Goal: Task Accomplishment & Management: Use online tool/utility

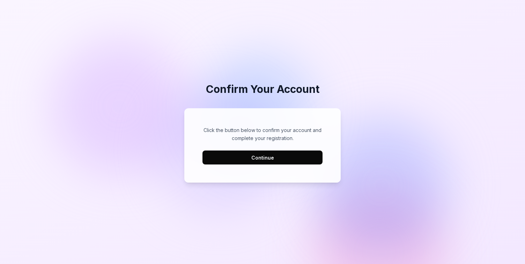
click at [286, 154] on button "Continue" at bounding box center [262, 157] width 120 height 14
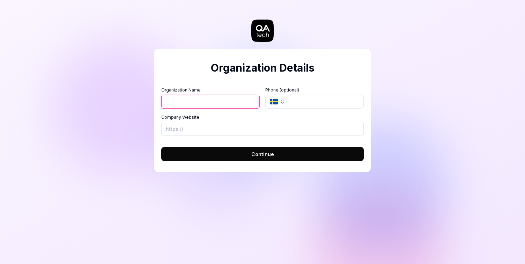
click at [220, 97] on input "Organization Name" at bounding box center [210, 102] width 98 height 14
click at [227, 84] on form "Organization Name Organization Logo (Square minimum 256x256px) Click to upload …" at bounding box center [262, 122] width 202 height 78
click at [215, 101] on input "Organization Name" at bounding box center [210, 102] width 98 height 14
type input "Omnibox"
click at [271, 101] on icon "button" at bounding box center [274, 102] width 8 height 6
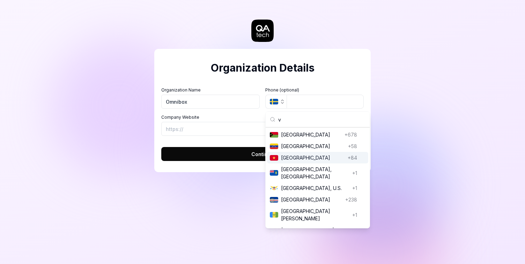
type input "v"
click at [302, 162] on div "Vietnam Vietnam +84" at bounding box center [317, 158] width 101 height 12
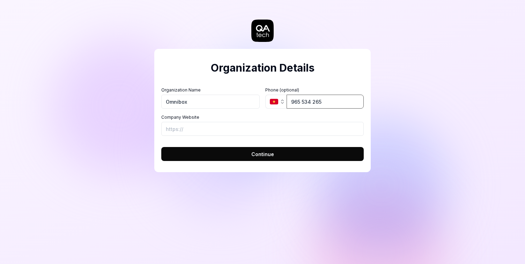
type input "965 534 265"
type input "[URL][DOMAIN_NAME]"
click at [305, 156] on button "Continue" at bounding box center [262, 154] width 202 height 14
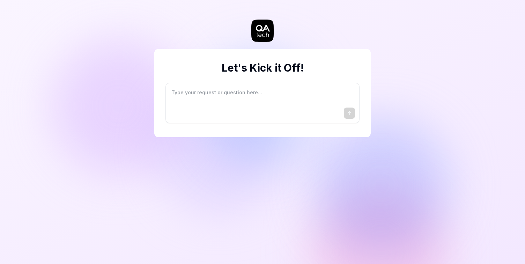
type textarea "*"
type textarea "I"
type textarea "*"
type textarea "I"
type textarea "*"
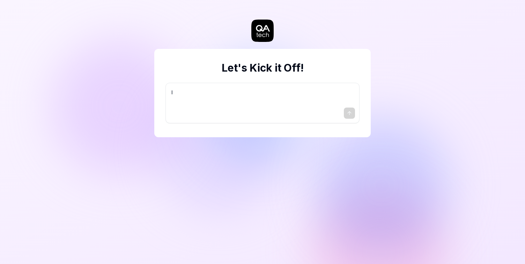
type textarea "I w"
type textarea "*"
type textarea "I wa"
type textarea "*"
type textarea "I wan"
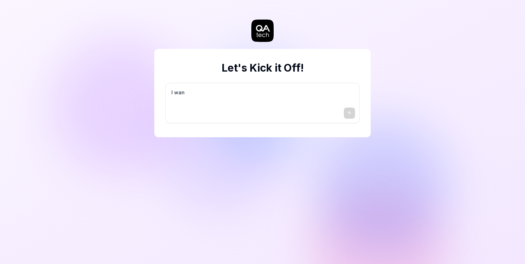
type textarea "*"
type textarea "I want"
type textarea "*"
type textarea "I want"
type textarea "*"
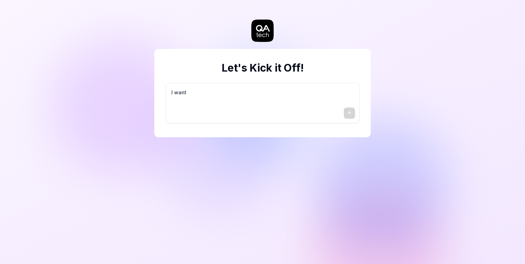
type textarea "I want a"
type textarea "*"
type textarea "I want a"
type textarea "*"
type textarea "I want a g"
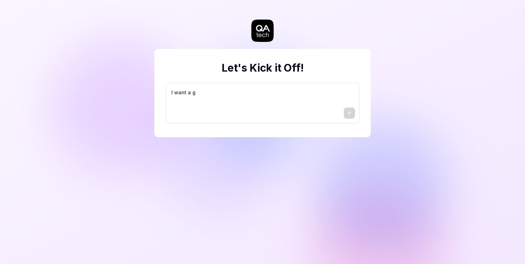
type textarea "*"
type textarea "I want a go"
type textarea "*"
type textarea "I want a goo"
type textarea "*"
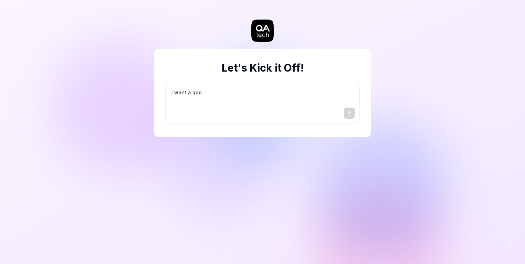
type textarea "I want a good"
type textarea "*"
type textarea "I want a good"
type textarea "*"
type textarea "I want a good t"
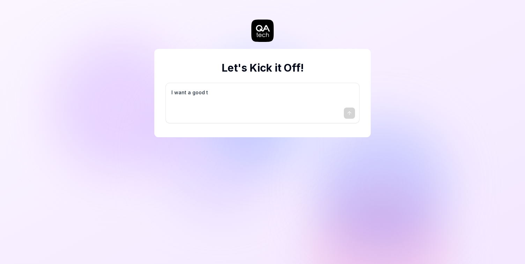
type textarea "*"
type textarea "I want a good te"
type textarea "*"
type textarea "I want a good tes"
type textarea "*"
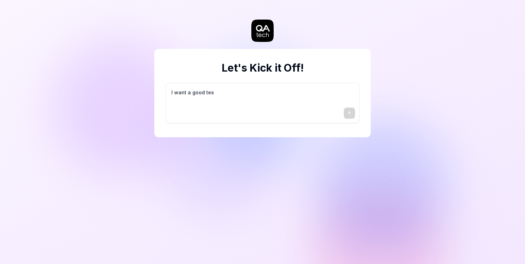
type textarea "I want a good test"
type textarea "*"
type textarea "I want a good test"
type textarea "*"
type textarea "I want a good test s"
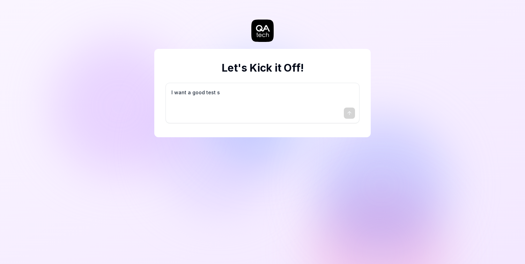
type textarea "*"
type textarea "I want a good test se"
type textarea "*"
type textarea "I want a good test set"
type textarea "*"
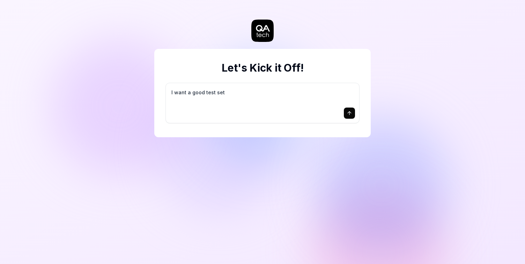
type textarea "I want a good test setu"
type textarea "*"
type textarea "I want a good test setup"
type textarea "*"
type textarea "I want a good test setup"
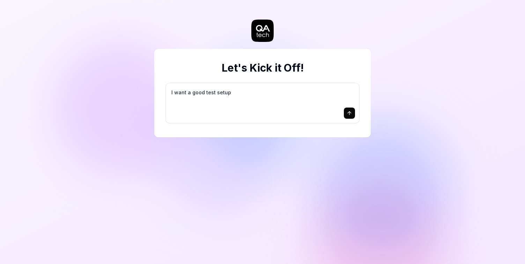
type textarea "*"
type textarea "I want a good test setup f"
type textarea "*"
type textarea "I want a good test setup fo"
type textarea "*"
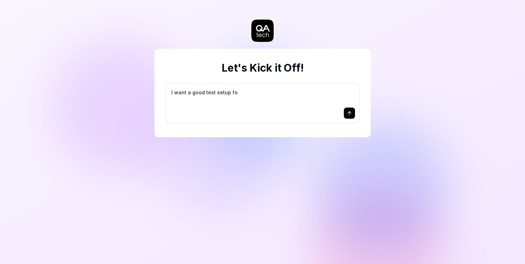
type textarea "I want a good test setup for"
type textarea "*"
type textarea "I want a good test setup for"
type textarea "*"
type textarea "I want a good test setup for m"
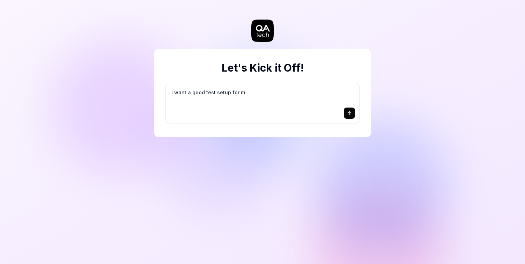
type textarea "*"
type textarea "I want a good test setup for my"
type textarea "*"
type textarea "I want a good test setup for my"
type textarea "*"
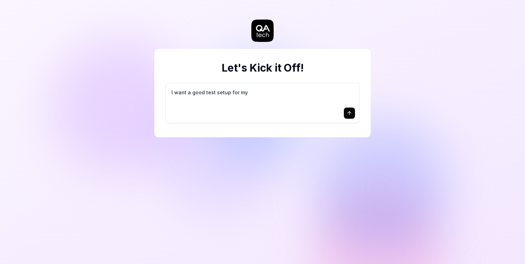
type textarea "I want a good test setup for my s"
type textarea "*"
type textarea "I want a good test setup for my si"
type textarea "*"
type textarea "I want a good test setup for my sit"
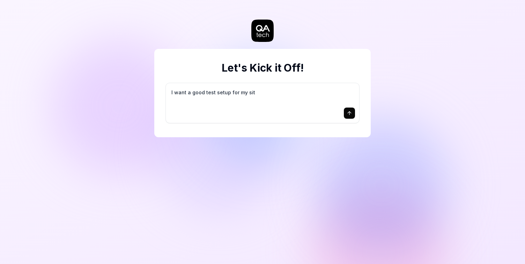
type textarea "*"
type textarea "I want a good test setup for my site"
type textarea "*"
type textarea "I want a good test setup for my site"
type textarea "*"
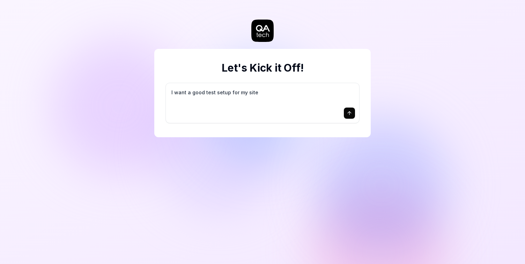
type textarea "I want a good test setup for my site -"
type textarea "*"
type textarea "I want a good test setup for my site -"
type textarea "*"
type textarea "I want a good test setup for my site - h"
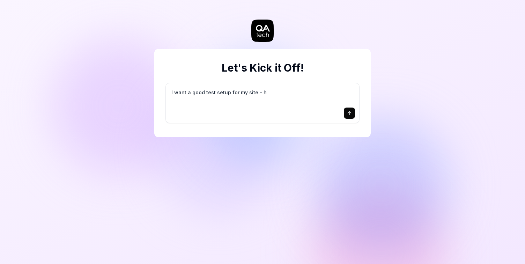
type textarea "*"
type textarea "I want a good test setup for my site - he"
type textarea "*"
type textarea "I want a good test setup for my site - hel"
type textarea "*"
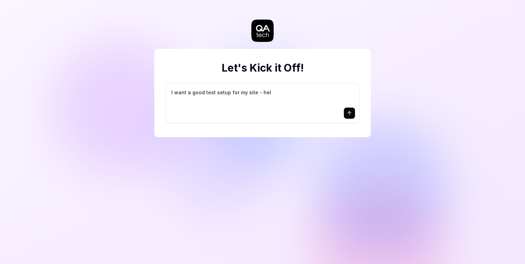
type textarea "I want a good test setup for my site - help"
type textarea "*"
type textarea "I want a good test setup for my site - help"
type textarea "*"
type textarea "I want a good test setup for my site - help m"
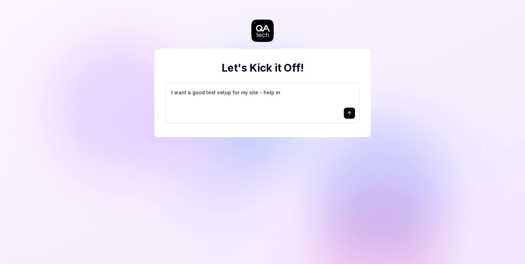
type textarea "*"
type textarea "I want a good test setup for my site - help me"
type textarea "*"
type textarea "I want a good test setup for my site - help me"
type textarea "*"
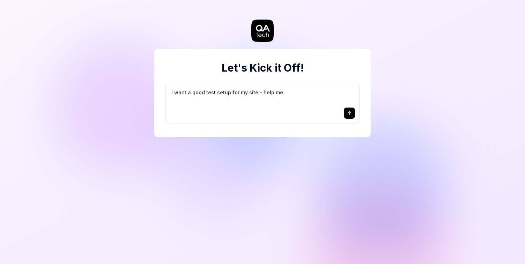
type textarea "I want a good test setup for my site - help me c"
type textarea "*"
type textarea "I want a good test setup for my site - help me cr"
type textarea "*"
type textarea "I want a good test setup for my site - help me cre"
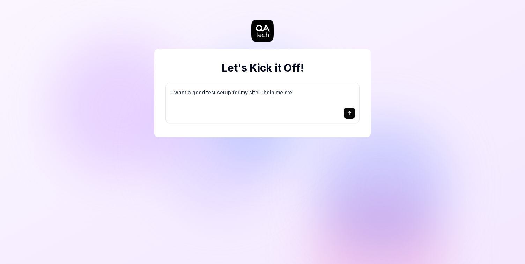
type textarea "*"
type textarea "I want a good test setup for my site - help me crea"
type textarea "*"
type textarea "I want a good test setup for my site - help me creat"
type textarea "*"
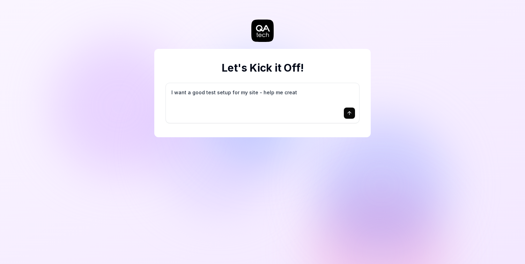
type textarea "I want a good test setup for my site - help me create"
type textarea "*"
type textarea "I want a good test setup for my site - help me create"
type textarea "*"
type textarea "I want a good test setup for my site - help me create t"
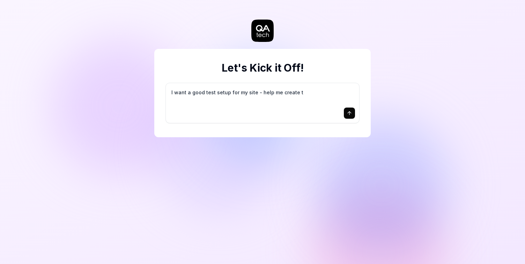
type textarea "*"
type textarea "I want a good test setup for my site - help me create th"
type textarea "*"
type textarea "I want a good test setup for my site - help me create the"
type textarea "*"
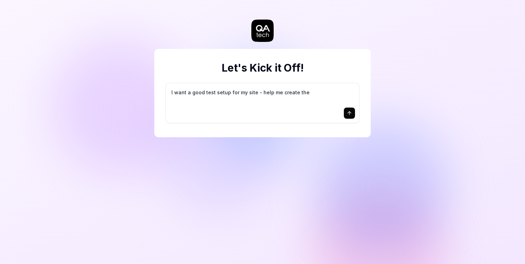
type textarea "I want a good test setup for my site - help me create the"
type textarea "*"
type textarea "I want a good test setup for my site - help me create the f"
type textarea "*"
type textarea "I want a good test setup for my site - help me create the fi"
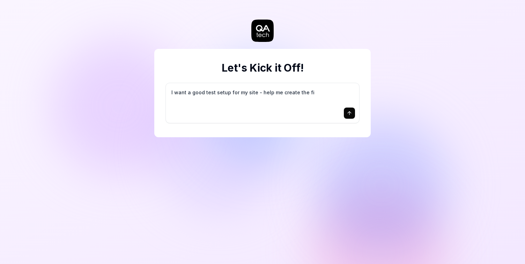
type textarea "*"
type textarea "I want a good test setup for my site - help me create the fir"
type textarea "*"
type textarea "I want a good test setup for my site - help me create the firs"
type textarea "*"
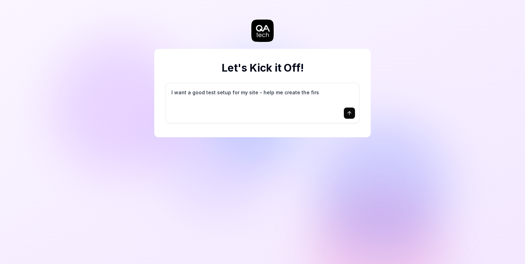
type textarea "I want a good test setup for my site - help me create the first"
type textarea "*"
type textarea "I want a good test setup for my site - help me create the first"
type textarea "*"
type textarea "I want a good test setup for my site - help me create the first 3"
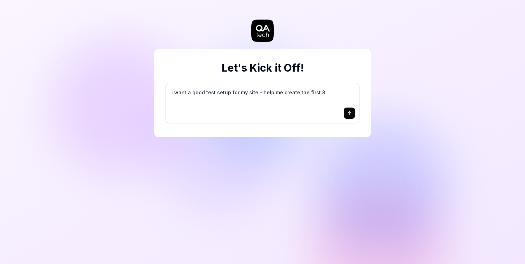
type textarea "*"
type textarea "I want a good test setup for my site - help me create the first 3-"
type textarea "*"
type textarea "I want a good test setup for my site - help me create the first 3-5"
type textarea "*"
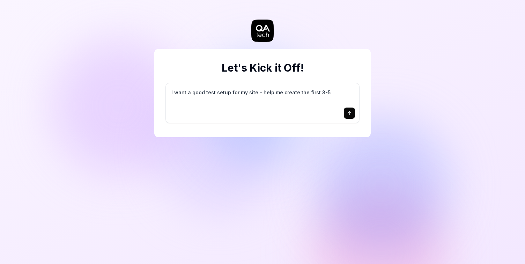
type textarea "I want a good test setup for my site - help me create the first 3-5"
type textarea "*"
type textarea "I want a good test setup for my site - help me create the first 3-5 t"
type textarea "*"
type textarea "I want a good test setup for my site - help me create the first 3-5 te"
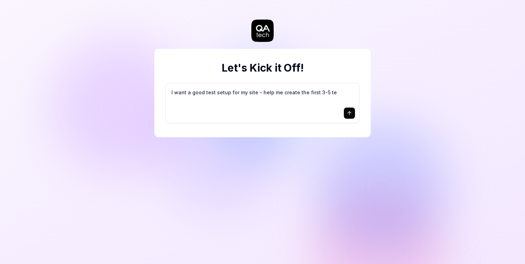
type textarea "*"
type textarea "I want a good test setup for my site - help me create the first 3-5 tes"
type textarea "*"
type textarea "I want a good test setup for my site - help me create the first 3-5 test"
type textarea "*"
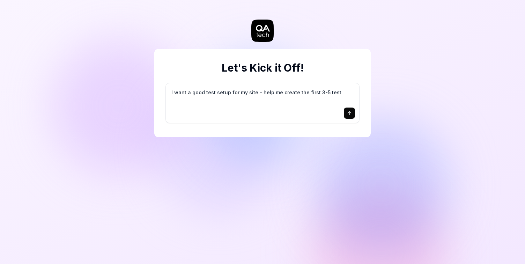
type textarea "I want a good test setup for my site - help me create the first 3-5 test"
type textarea "*"
type textarea "I want a good test setup for my site - help me create the first 3-5 test c"
type textarea "*"
type textarea "I want a good test setup for my site - help me create the first 3-5 test ca"
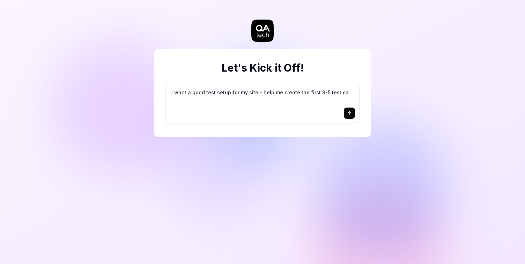
type textarea "*"
type textarea "I want a good test setup for my site - help me create the first 3-5 test cas"
type textarea "*"
type textarea "I want a good test setup for my site - help me create the first 3-5 test case"
type textarea "*"
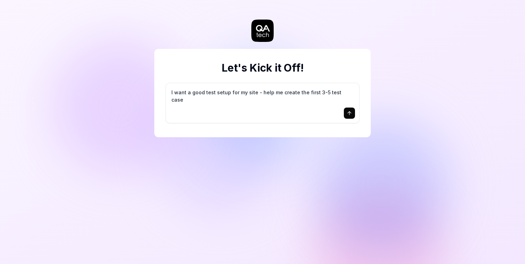
type textarea "I want a good test setup for my site - help me create the first 3-5 test cases"
click at [291, 93] on textarea "I want a good test setup for my site - help me create the first 3-5" at bounding box center [262, 95] width 185 height 17
type textarea "*"
type textarea "h"
type textarea "*"
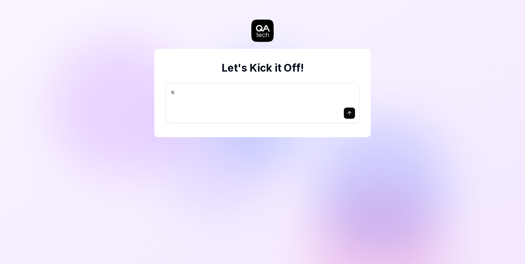
type textarea "ht"
type textarea "*"
type textarea "htt"
type textarea "*"
type textarea "http"
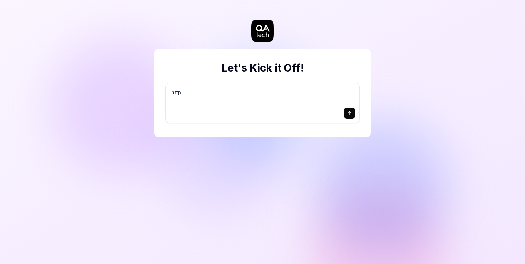
type textarea "*"
type textarea "https"
type textarea "*"
type textarea "https:"
type textarea "*"
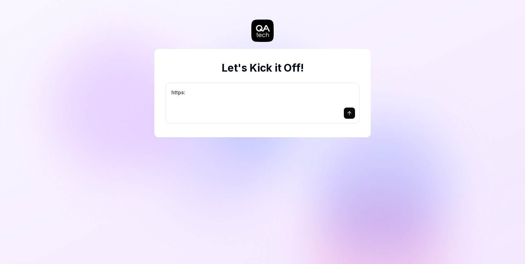
type textarea "https:/"
type textarea "*"
type textarea "https://"
type textarea "*"
type textarea "https://t"
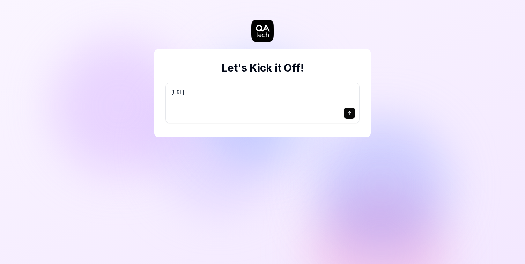
type textarea "*"
type textarea "https://"
type textarea "*"
type textarea "https://u"
type textarea "*"
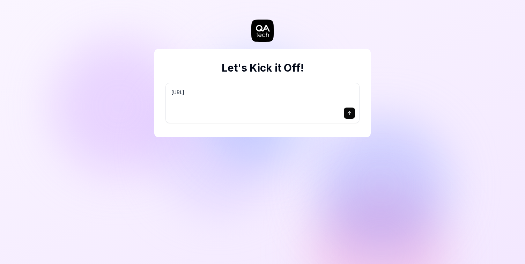
type textarea "https://ut"
type textarea "*"
type textarea "https://uto"
type textarea "*"
type textarea "https://utou"
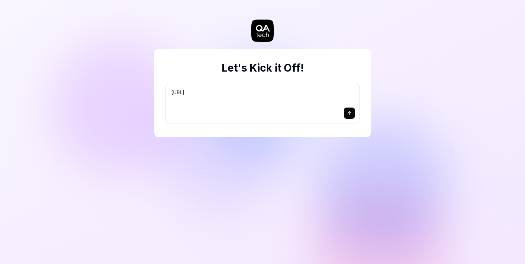
type textarea "*"
type textarea "https://utour"
type textarea "*"
type textarea "https://utourn"
type textarea "*"
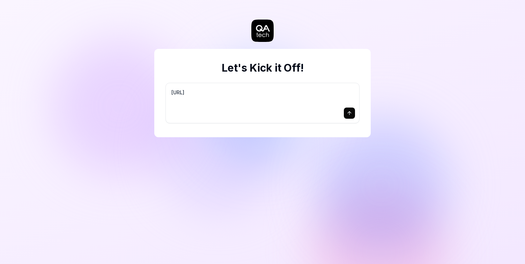
type textarea "https://utourne"
type textarea "*"
type textarea "https://utourney"
type textarea "*"
type textarea "https://utourney."
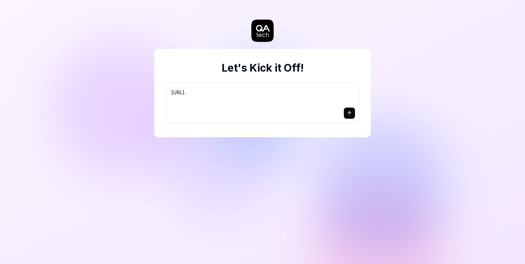
type textarea "*"
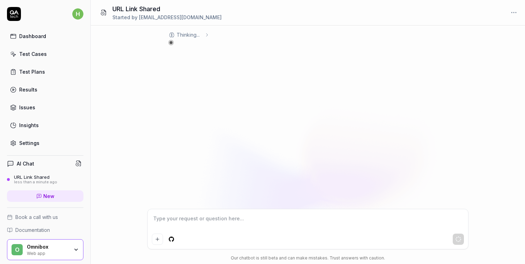
click at [223, 80] on div "Thinking ..." at bounding box center [308, 116] width 434 height 183
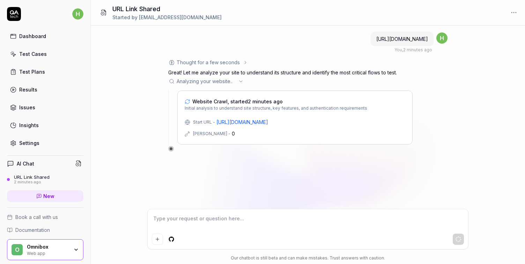
click at [314, 108] on span "Initial analysis to understand site structure, key features, and authentication…" at bounding box center [276, 108] width 182 height 6
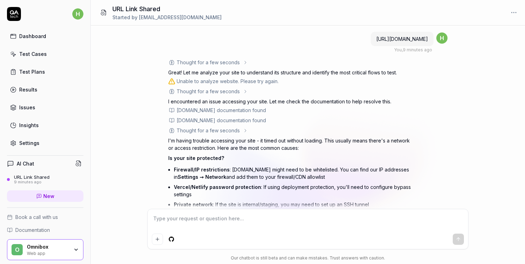
click at [403, 38] on span "[URL][DOMAIN_NAME]" at bounding box center [402, 39] width 52 height 6
click at [375, 40] on div "[URL][DOMAIN_NAME]" at bounding box center [401, 39] width 63 height 14
drag, startPoint x: 379, startPoint y: 40, endPoint x: 427, endPoint y: 38, distance: 48.2
click at [427, 38] on div "[URL][DOMAIN_NAME]" at bounding box center [401, 39] width 63 height 14
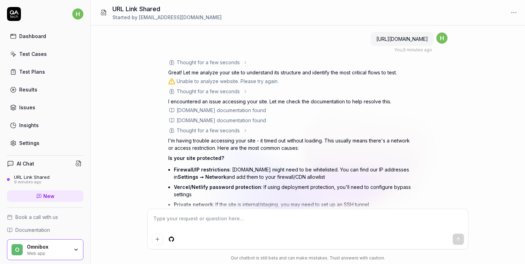
copy span "[URL][DOMAIN_NAME]"
click at [272, 73] on p "Great! Let me analyze your site to understand its structure and identify the mo…" at bounding box center [290, 72] width 244 height 7
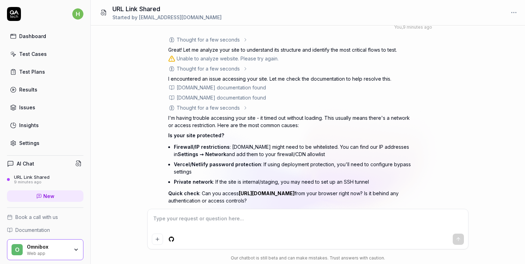
scroll to position [52, 0]
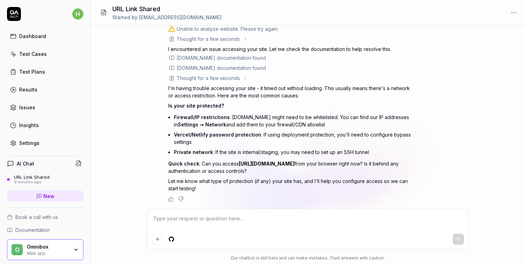
click at [240, 168] on p "Quick check : Can you access https://utourney.com from your browser right now? …" at bounding box center [290, 167] width 244 height 15
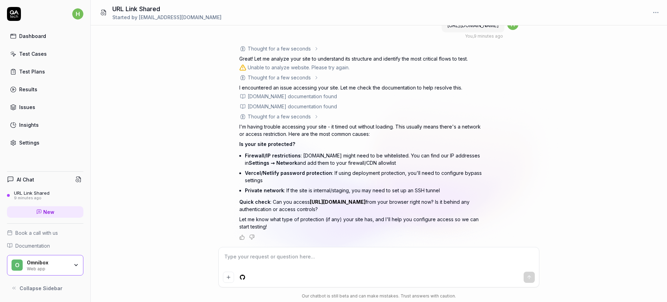
scroll to position [14, 0]
click at [410, 137] on p "I'm having trouble accessing your site - it timed out without loading. This usu…" at bounding box center [361, 130] width 244 height 15
click at [362, 203] on p "Quick check : Can you access https://utourney.com from your browser right now? …" at bounding box center [361, 205] width 244 height 15
click at [311, 196] on div "I'm having trouble accessing your site - it timed out without loading. This usu…" at bounding box center [361, 176] width 244 height 107
click at [330, 203] on link "[URL][DOMAIN_NAME]" at bounding box center [338, 202] width 56 height 6
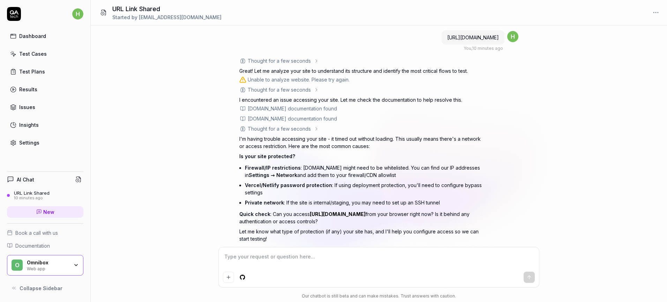
scroll to position [0, 0]
click at [298, 158] on p "Is your site protected?" at bounding box center [361, 157] width 244 height 7
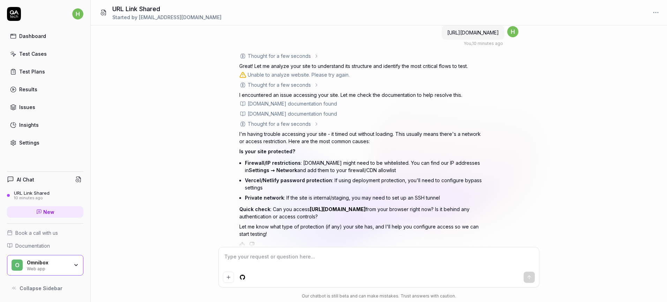
scroll to position [14, 0]
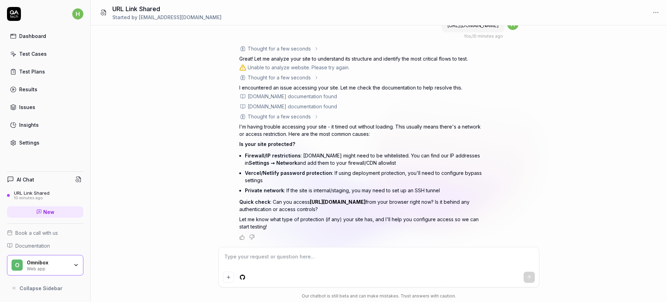
click at [54, 211] on link "New" at bounding box center [45, 212] width 76 height 12
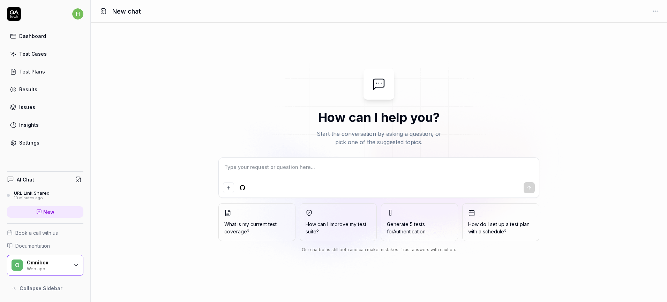
type textarea "*"
click at [309, 165] on textarea at bounding box center [379, 170] width 312 height 17
type textarea "[URL][DOMAIN_NAME]"
type textarea "*"
type textarea "[URL][DOMAIN_NAME]"
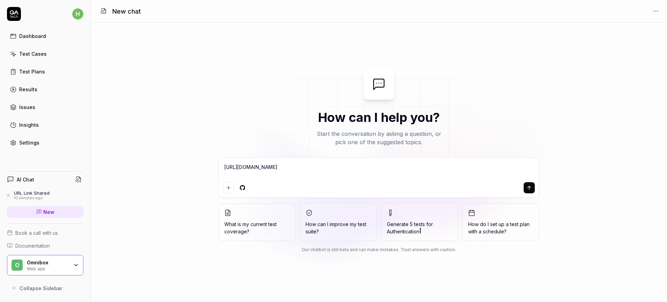
click at [530, 187] on icon "submit" at bounding box center [528, 187] width 3 height 2
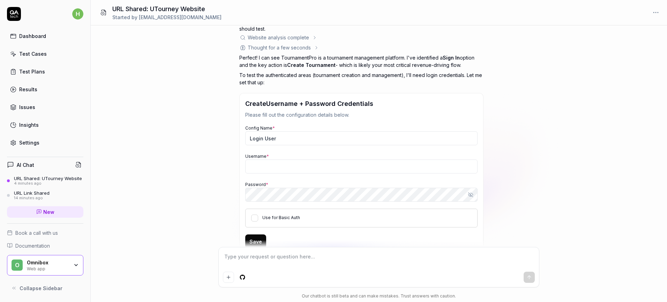
scroll to position [75, 0]
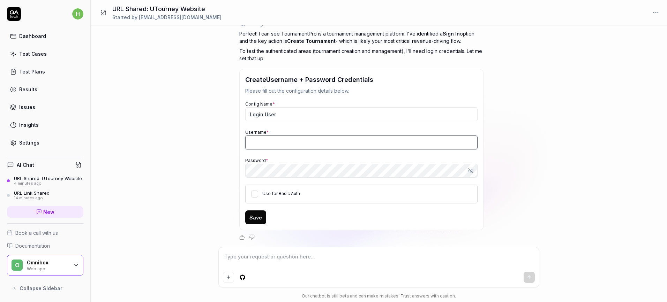
type textarea "*"
click at [280, 142] on input "Username *" at bounding box center [361, 143] width 232 height 14
type input "h"
type input "[EMAIL_ADDRESS][DOMAIN_NAME]"
type textarea "*"
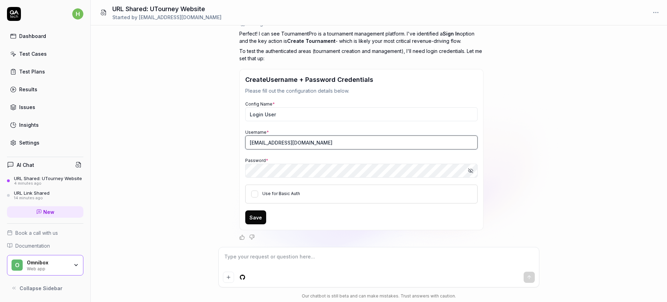
click at [275, 142] on input "[EMAIL_ADDRESS][DOMAIN_NAME]" at bounding box center [361, 143] width 232 height 14
type input "[EMAIL_ADDRESS][DOMAIN_NAME]"
click at [403, 131] on div "Username * [EMAIL_ADDRESS][DOMAIN_NAME]" at bounding box center [361, 138] width 232 height 21
click at [260, 215] on button "Save" at bounding box center [255, 218] width 21 height 14
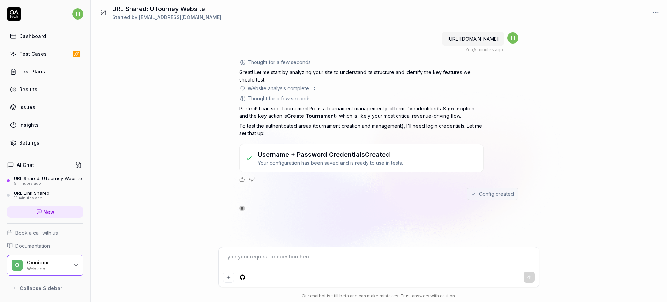
click at [323, 150] on h3 "Username + Password Credentials Created" at bounding box center [330, 154] width 145 height 9
click at [316, 137] on div "Thought for a few seconds The user has provided the URL "[URL][DOMAIN_NAME]" wh…" at bounding box center [361, 121] width 244 height 124
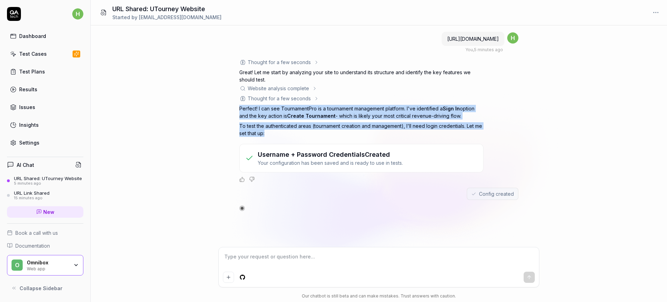
drag, startPoint x: 316, startPoint y: 137, endPoint x: 240, endPoint y: 108, distance: 81.2
click at [240, 108] on div "Thought for a few seconds The user has provided the URL "https://utourney.com" …" at bounding box center [361, 121] width 244 height 124
click at [294, 130] on p "To test the authenticated areas (tournament creation and management), I'll need…" at bounding box center [361, 129] width 244 height 15
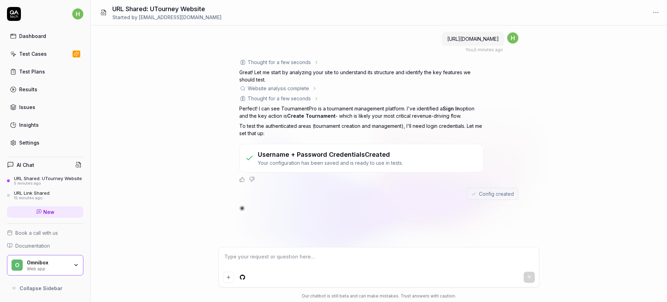
click at [283, 137] on div "Thought for a few seconds The user has provided the URL "https://utourney.com" …" at bounding box center [361, 121] width 244 height 124
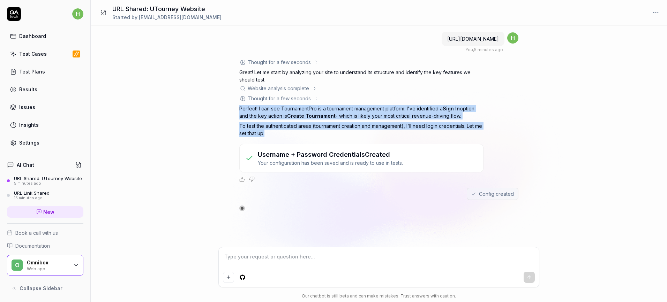
drag, startPoint x: 300, startPoint y: 138, endPoint x: 239, endPoint y: 109, distance: 68.2
click at [239, 109] on div "https://utourney.com You , 5 minutes ago h Thought for a few seconds The user h…" at bounding box center [379, 136] width 576 height 222
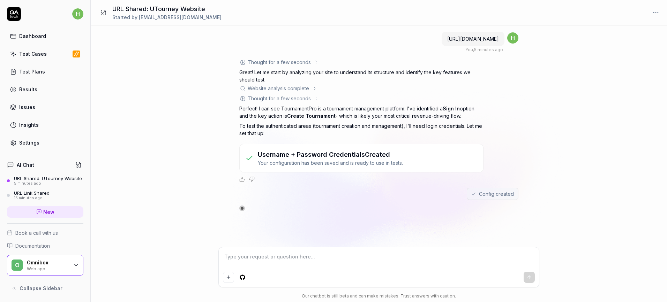
click at [329, 226] on div "https://utourney.com You , 5 minutes ago h Thought for a few seconds The user h…" at bounding box center [379, 136] width 576 height 222
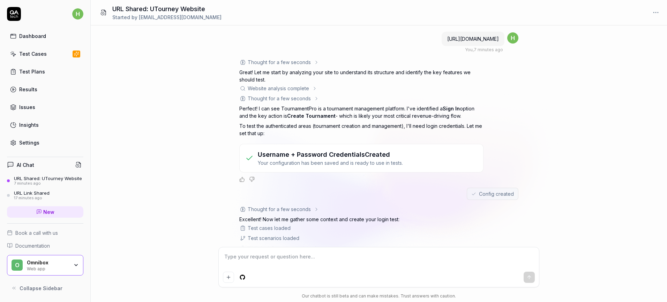
click at [300, 91] on div "Website analysis complete" at bounding box center [278, 88] width 61 height 7
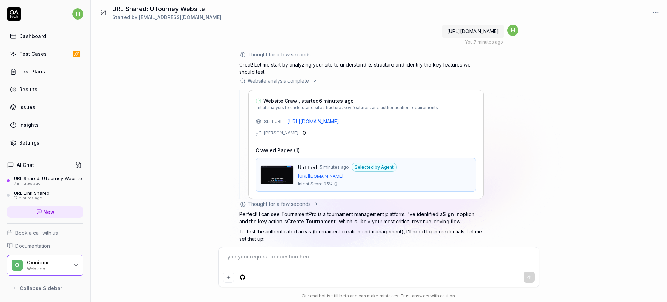
scroll to position [13, 0]
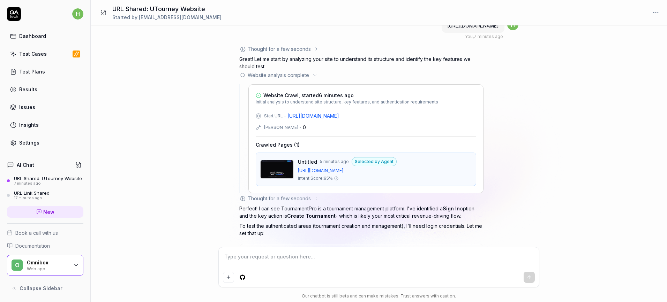
click at [281, 197] on div "Thought for a few seconds" at bounding box center [279, 198] width 63 height 7
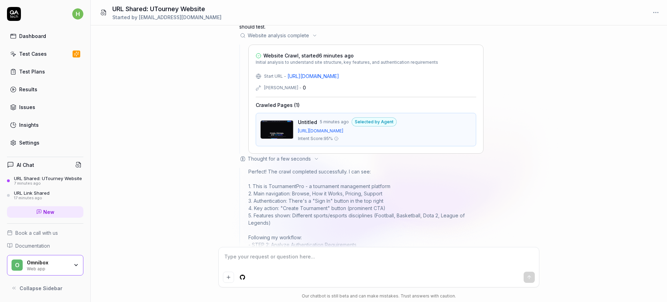
scroll to position [66, 0]
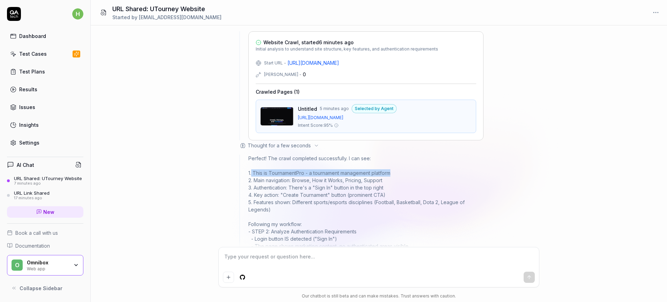
drag, startPoint x: 252, startPoint y: 171, endPoint x: 396, endPoint y: 172, distance: 144.4
click at [396, 172] on div "Perfect! The crawl completed successfully. I can see: 1. This is TournamentPro …" at bounding box center [365, 235] width 235 height 161
drag, startPoint x: 256, startPoint y: 181, endPoint x: 381, endPoint y: 180, distance: 124.5
click at [381, 180] on div "Perfect! The crawl completed successfully. I can see: 1. This is TournamentPro …" at bounding box center [365, 235] width 235 height 161
drag, startPoint x: 381, startPoint y: 180, endPoint x: 273, endPoint y: 185, distance: 108.2
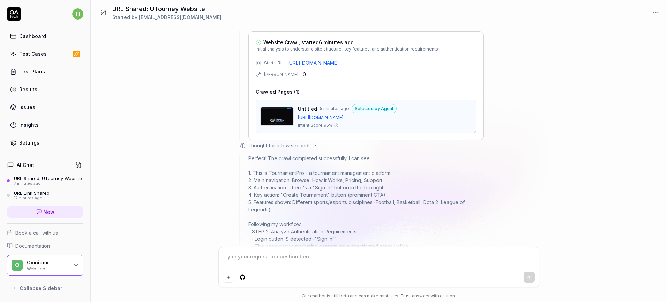
click at [273, 185] on div "Perfect! The crawl completed successfully. I can see: 1. This is TournamentPro …" at bounding box center [365, 235] width 235 height 161
drag, startPoint x: 261, startPoint y: 186, endPoint x: 373, endPoint y: 186, distance: 112.0
click at [367, 186] on div "Perfect! The crawl completed successfully. I can see: 1. This is TournamentPro …" at bounding box center [365, 235] width 235 height 161
drag, startPoint x: 254, startPoint y: 196, endPoint x: 354, endPoint y: 197, distance: 99.8
click at [344, 197] on div "Perfect! The crawl completed successfully. I can see: 1. This is TournamentPro …" at bounding box center [365, 235] width 235 height 161
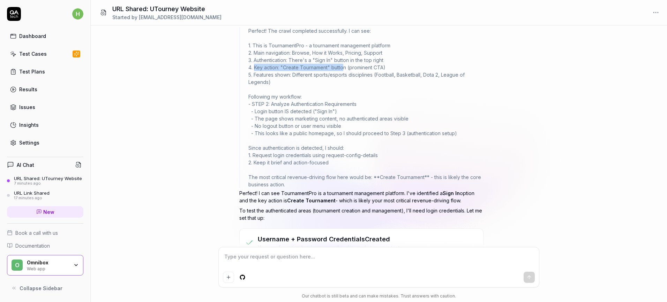
scroll to position [195, 0]
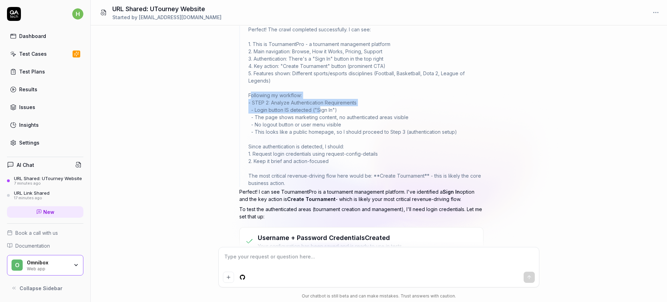
drag, startPoint x: 251, startPoint y: 94, endPoint x: 320, endPoint y: 110, distance: 70.6
click at [320, 110] on div "Perfect! The crawl completed successfully. I can see: 1. This is TournamentPro …" at bounding box center [365, 106] width 235 height 161
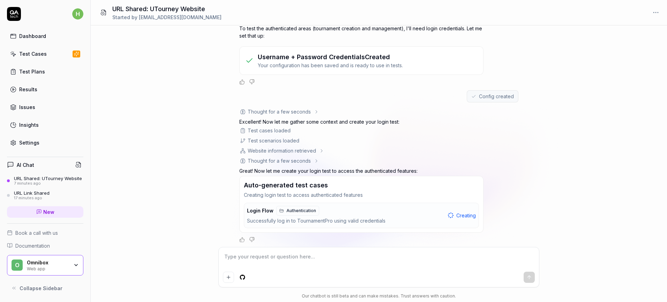
scroll to position [379, 0]
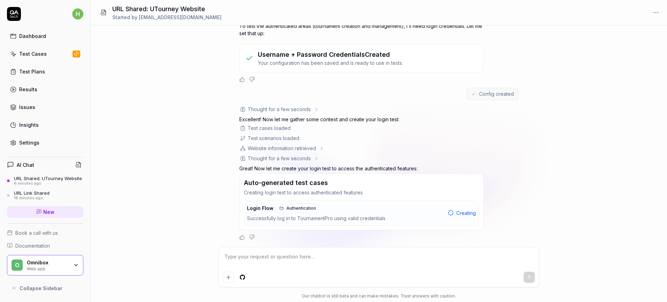
click at [433, 213] on div "Login Flow Authentication Successfully log in to TournamentPro using valid cred…" at bounding box center [346, 213] width 198 height 19
click at [24, 58] on link "Test Cases" at bounding box center [45, 54] width 76 height 14
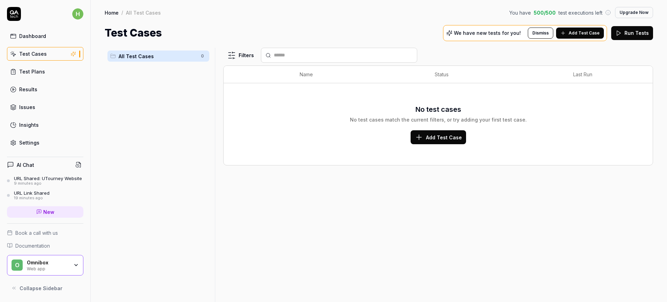
click at [45, 38] on link "Dashboard" at bounding box center [45, 36] width 76 height 14
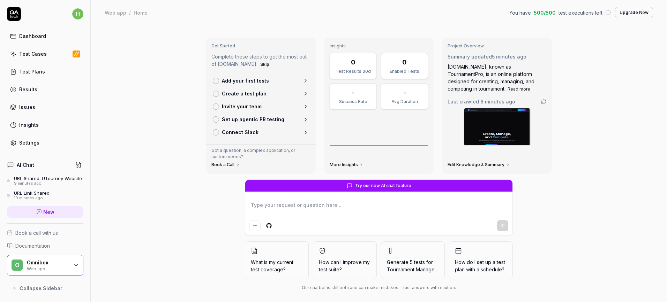
click at [52, 86] on link "Results" at bounding box center [45, 90] width 76 height 14
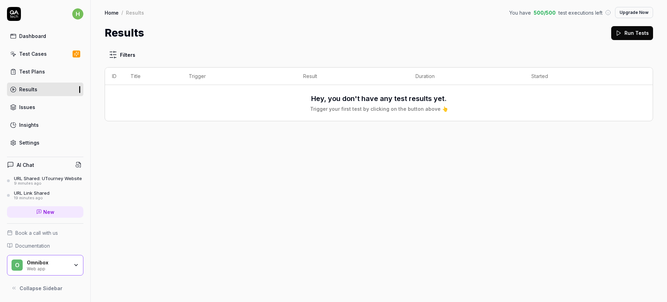
click at [40, 37] on div "Dashboard" at bounding box center [32, 35] width 27 height 7
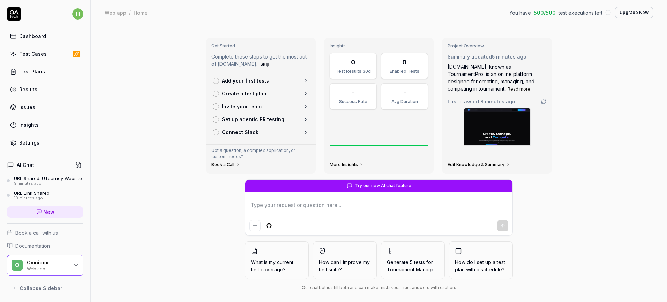
click at [47, 145] on link "Settings" at bounding box center [45, 143] width 76 height 14
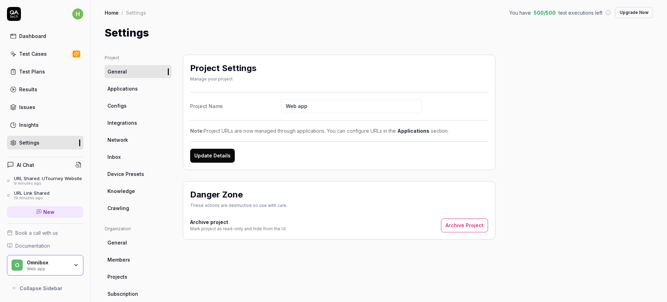
click at [57, 39] on link "Dashboard" at bounding box center [45, 36] width 76 height 14
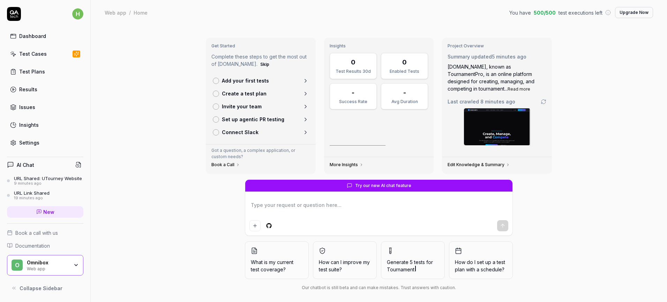
click at [492, 160] on div "Edit Knowledge & Summary" at bounding box center [497, 165] width 110 height 17
click at [493, 165] on link "Edit Knowledge & Summary" at bounding box center [479, 165] width 62 height 6
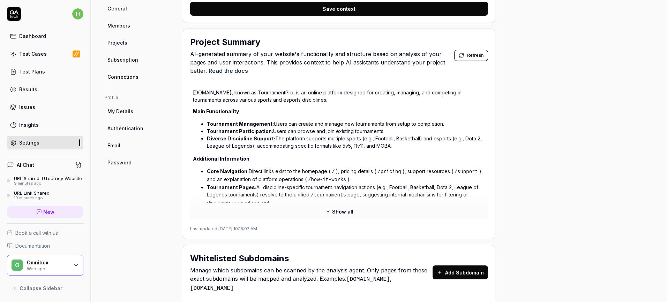
scroll to position [229, 0]
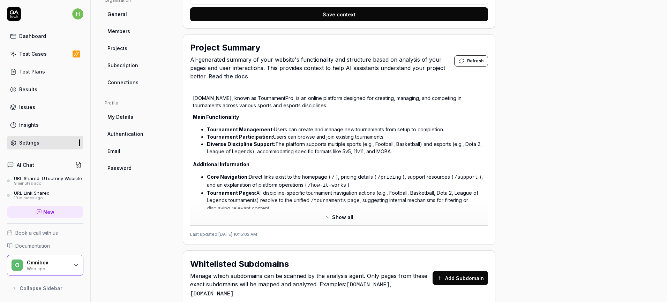
click at [340, 218] on span "Show all" at bounding box center [342, 217] width 21 height 7
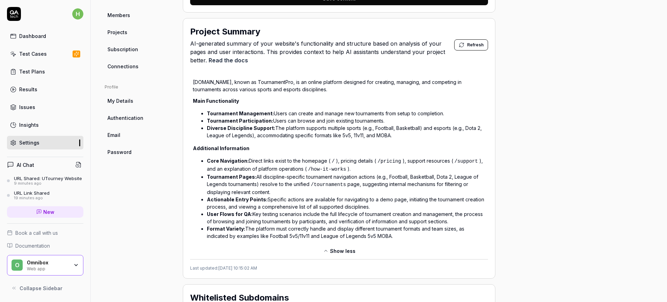
scroll to position [257, 0]
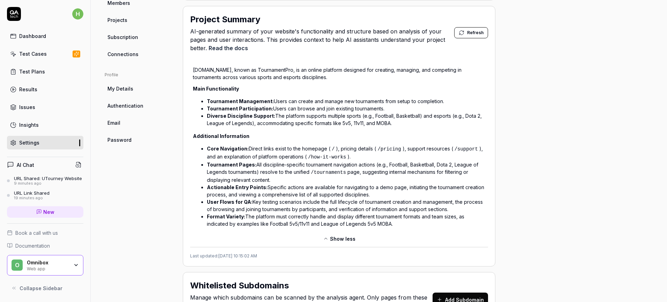
click at [255, 152] on li "Core Navigation: Direct links exist to the homepage ( / ), pricing details ( /p…" at bounding box center [346, 153] width 278 height 16
drag, startPoint x: 248, startPoint y: 149, endPoint x: 468, endPoint y: 179, distance: 221.8
click at [468, 179] on ul "Core Navigation: Direct links exist to the homepage ( / ), pricing details ( /p…" at bounding box center [339, 186] width 292 height 85
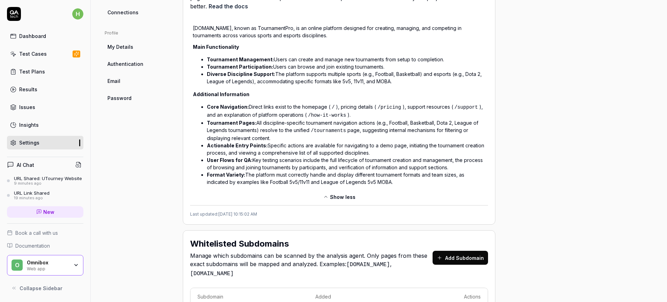
scroll to position [376, 0]
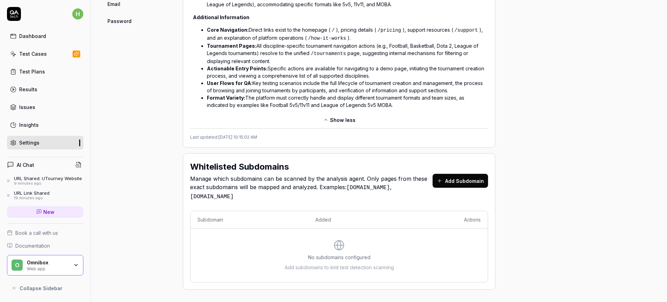
click at [52, 35] on link "Dashboard" at bounding box center [45, 36] width 76 height 14
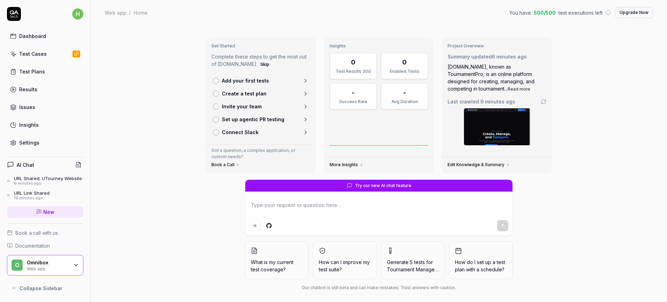
click at [359, 163] on icon at bounding box center [361, 165] width 4 height 4
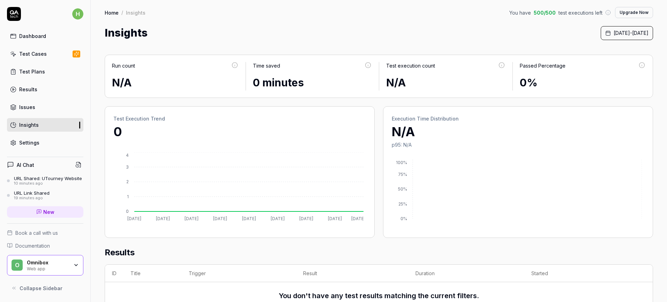
click at [450, 57] on div "Run count N/A Time saved 0 minutes Test execution count N/A Passed Percentage 0%" at bounding box center [379, 76] width 548 height 43
drag, startPoint x: 465, startPoint y: 65, endPoint x: 451, endPoint y: 66, distance: 13.7
click at [464, 65] on div "Test execution count" at bounding box center [445, 68] width 119 height 13
click at [262, 75] on div "0 minutes" at bounding box center [312, 83] width 119 height 16
drag, startPoint x: 125, startPoint y: 77, endPoint x: 130, endPoint y: 78, distance: 5.3
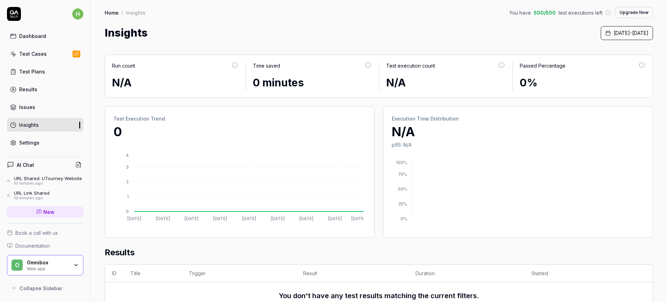
click at [125, 77] on div "N/A" at bounding box center [175, 83] width 127 height 16
click at [289, 79] on div "0 minutes" at bounding box center [312, 83] width 119 height 16
click at [489, 68] on div "Test execution count" at bounding box center [445, 68] width 119 height 13
click at [550, 70] on div "Passed Percentage" at bounding box center [583, 68] width 126 height 13
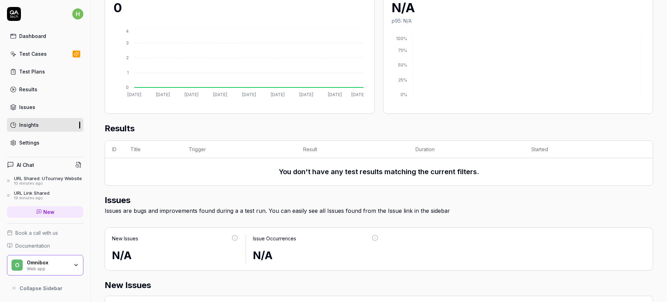
scroll to position [177, 0]
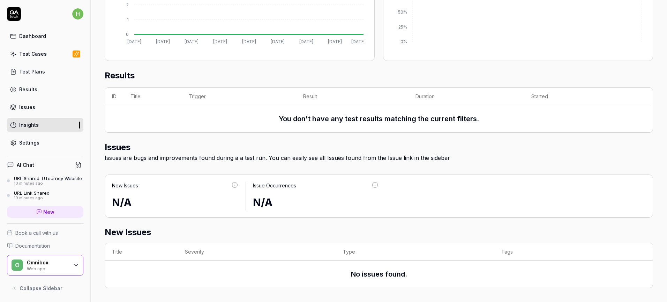
click at [47, 179] on div "URL Shared: UTourney Website" at bounding box center [48, 179] width 68 height 6
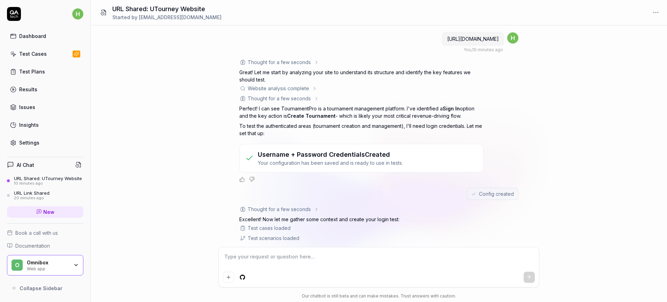
scroll to position [100, 0]
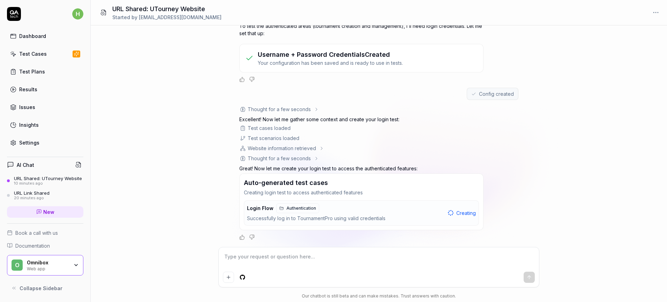
click at [290, 161] on div "Thought for a few seconds" at bounding box center [279, 158] width 63 height 7
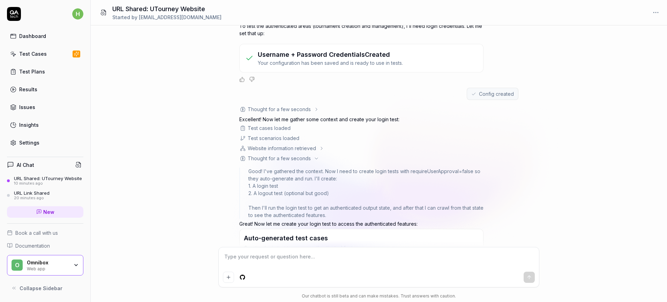
scroll to position [156, 0]
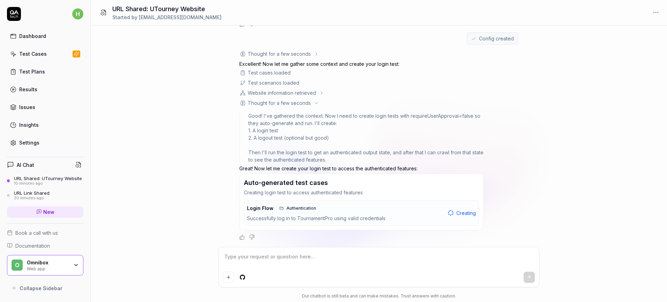
click at [298, 90] on div "Website information retrieved" at bounding box center [282, 92] width 68 height 7
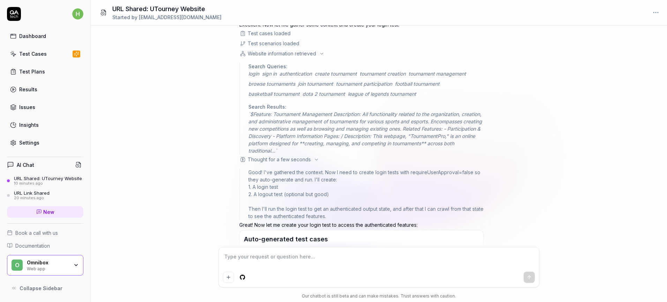
scroll to position [155, 0]
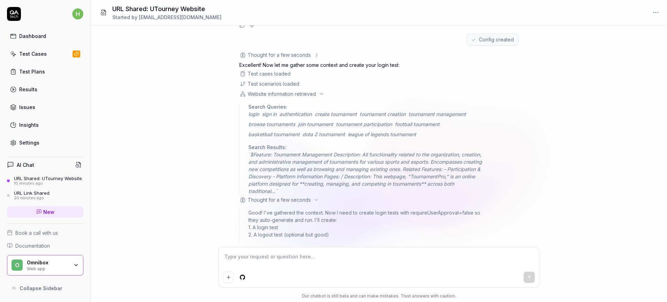
click at [288, 81] on div "Test scenarios loaded" at bounding box center [274, 83] width 52 height 7
click at [287, 76] on div "Test cases loaded" at bounding box center [269, 73] width 43 height 7
drag, startPoint x: 309, startPoint y: 80, endPoint x: 306, endPoint y: 85, distance: 6.3
click at [306, 85] on div "Test scenarios loaded" at bounding box center [361, 83] width 244 height 7
click at [285, 75] on div "Test cases loaded" at bounding box center [269, 73] width 43 height 7
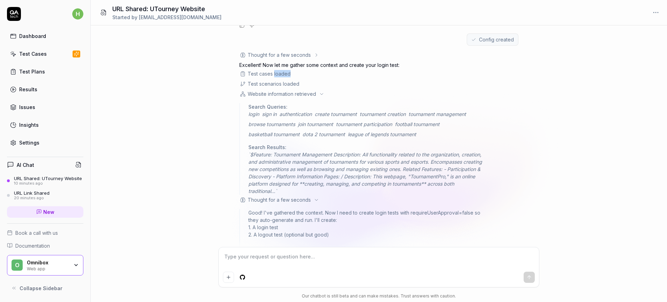
click at [285, 75] on div "Test cases loaded" at bounding box center [269, 73] width 43 height 7
click at [347, 93] on div "Website information retrieved" at bounding box center [361, 93] width 244 height 7
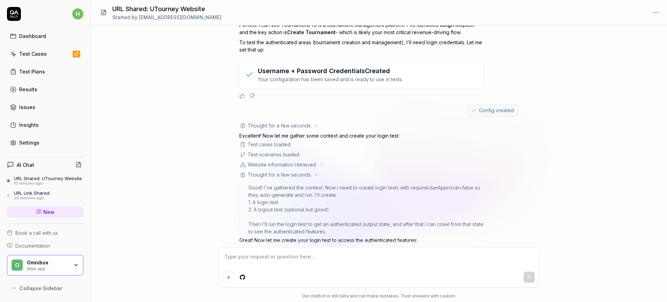
scroll to position [156, 0]
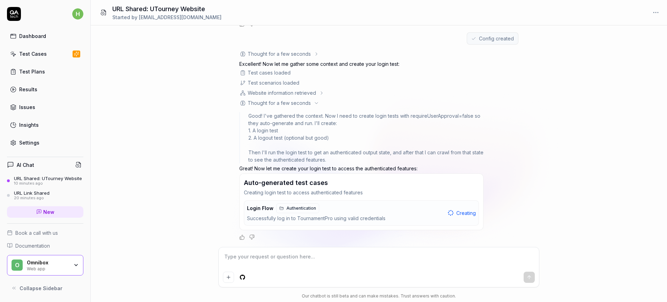
click at [37, 144] on div "Settings" at bounding box center [29, 142] width 20 height 7
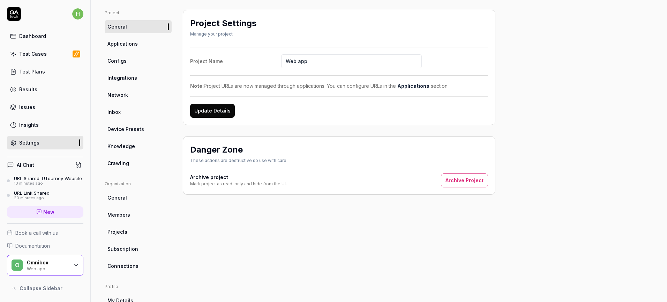
scroll to position [54, 0]
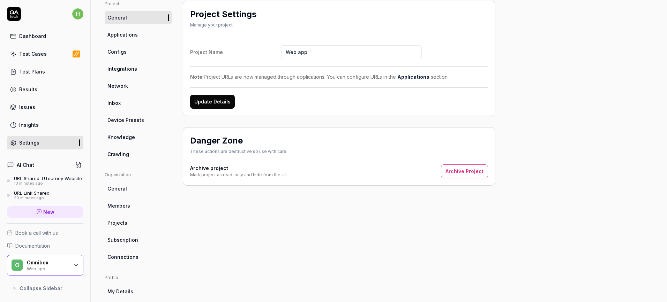
click at [114, 155] on span "Crawling" at bounding box center [118, 154] width 22 height 7
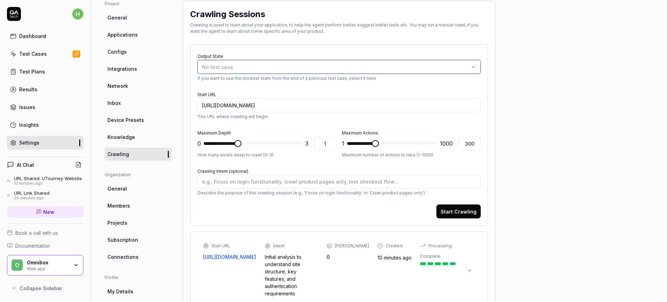
click at [243, 73] on button "No test case" at bounding box center [338, 67] width 283 height 14
click at [294, 34] on div "Crawling is used to learn about your application, to help the agent perform bet…" at bounding box center [339, 28] width 298 height 13
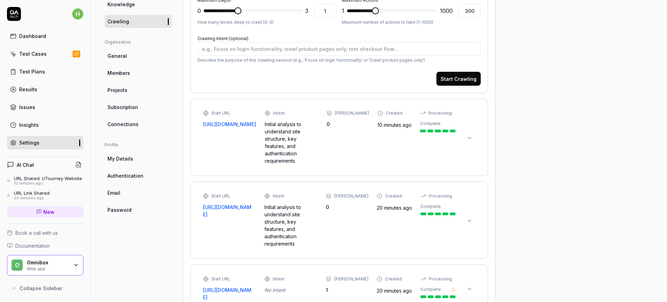
scroll to position [201, 0]
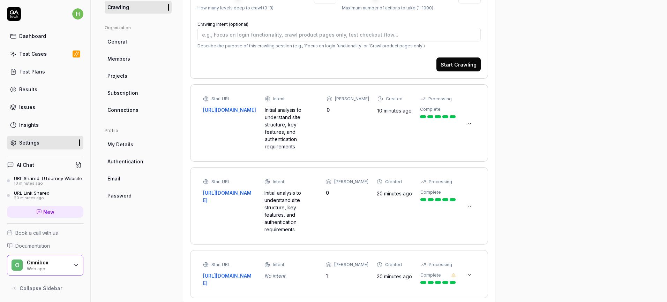
click at [474, 270] on button at bounding box center [469, 275] width 11 height 11
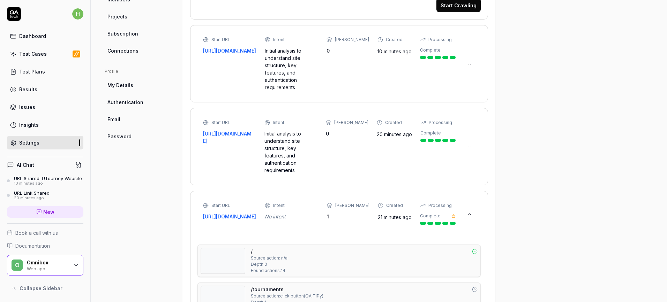
scroll to position [257, 0]
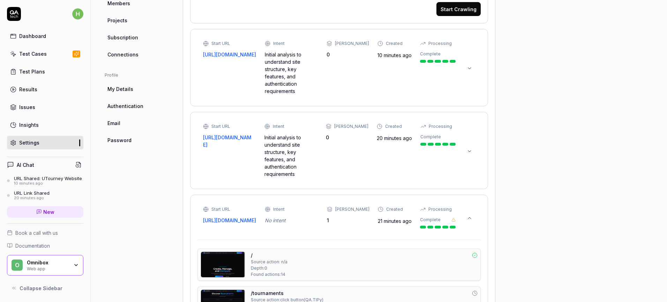
click at [473, 146] on button at bounding box center [469, 151] width 11 height 11
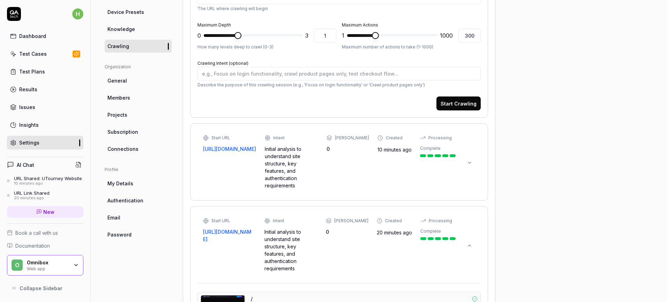
scroll to position [158, 0]
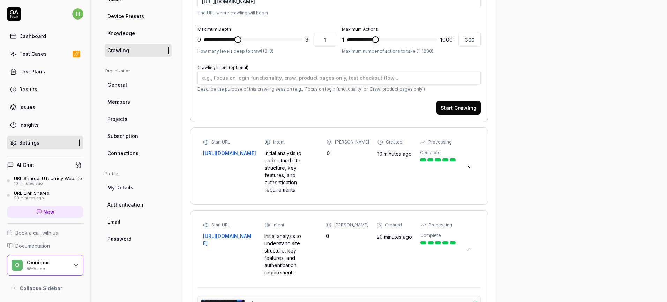
click at [472, 162] on button at bounding box center [469, 167] width 11 height 11
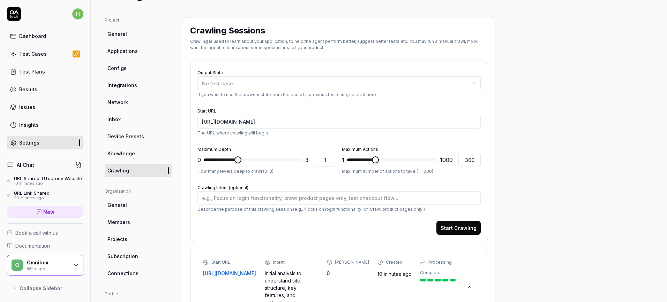
scroll to position [0, 0]
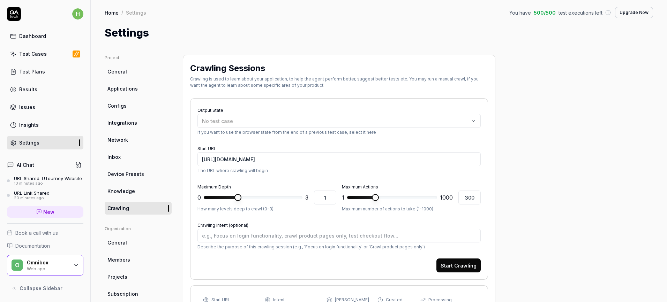
click at [146, 187] on link "Knowledge" at bounding box center [138, 191] width 67 height 13
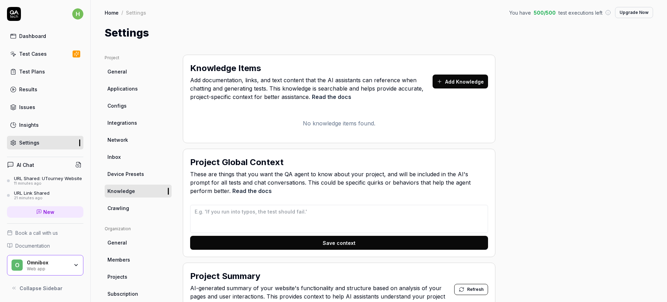
click at [65, 53] on link "Test Cases" at bounding box center [45, 54] width 76 height 14
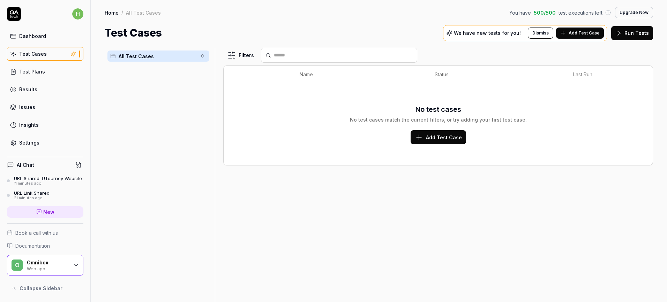
click at [59, 40] on link "Dashboard" at bounding box center [45, 36] width 76 height 14
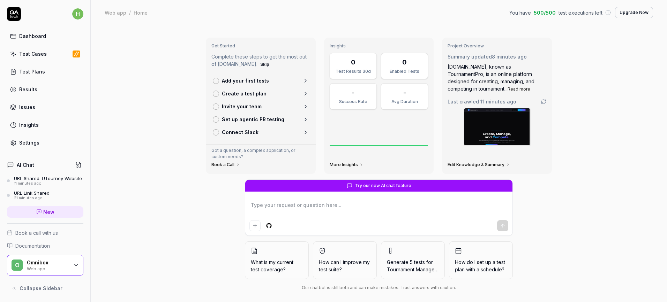
click at [53, 179] on div "URL Shared: UTourney Website" at bounding box center [48, 179] width 68 height 6
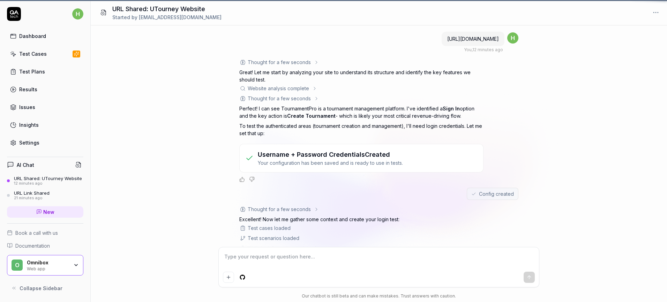
scroll to position [100, 0]
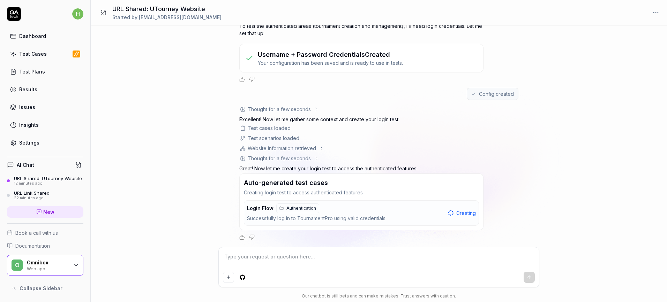
click at [459, 210] on span "Creating" at bounding box center [466, 213] width 20 height 7
click at [303, 208] on span "Authentication" at bounding box center [301, 208] width 30 height 6
type textarea "*"
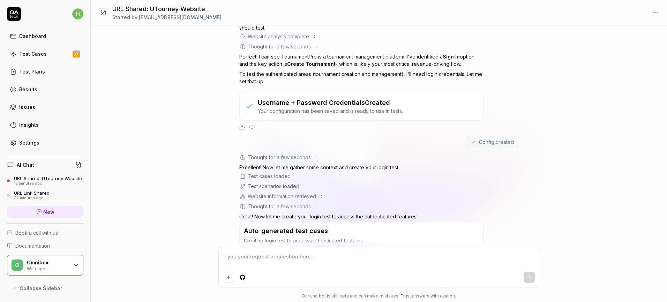
scroll to position [100, 0]
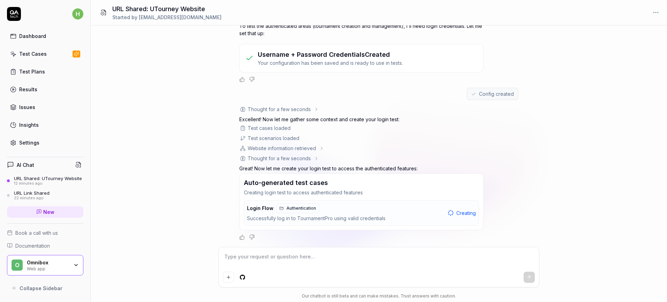
click at [285, 158] on div "Thought for a few seconds" at bounding box center [279, 158] width 63 height 7
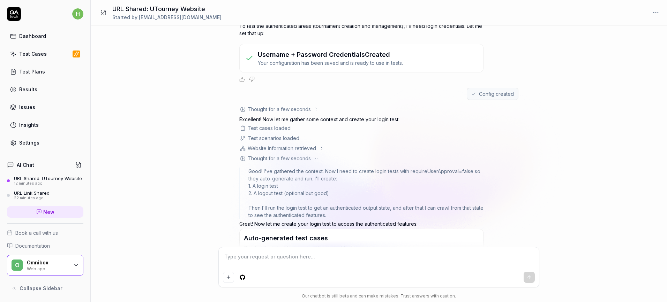
scroll to position [156, 0]
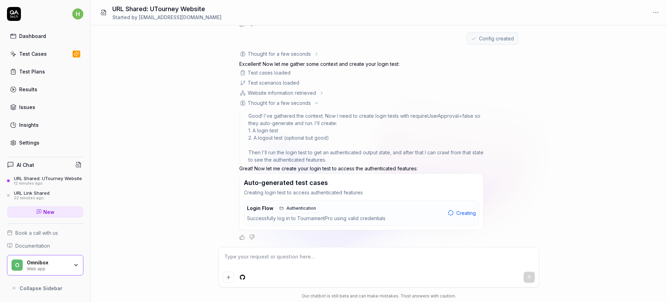
click at [258, 95] on div "Website information retrieved" at bounding box center [282, 92] width 68 height 7
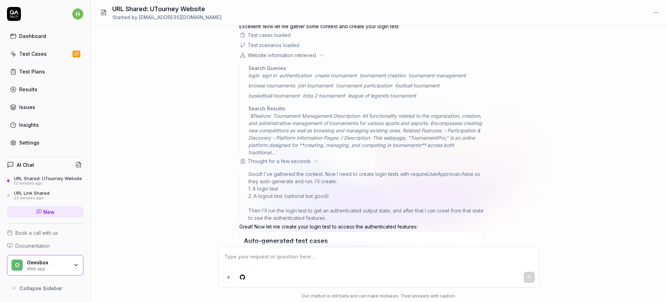
scroll to position [182, 0]
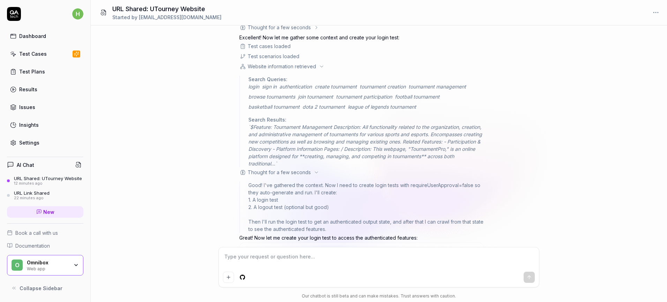
click at [280, 54] on div "Test scenarios loaded" at bounding box center [274, 56] width 52 height 7
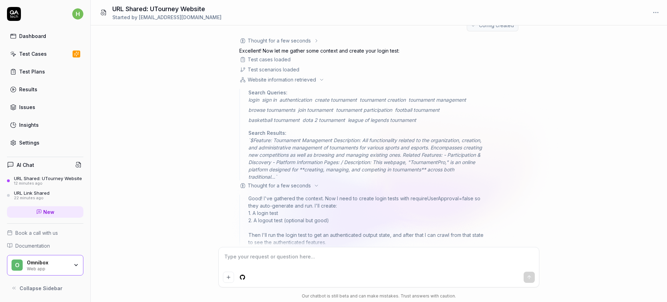
scroll to position [167, 0]
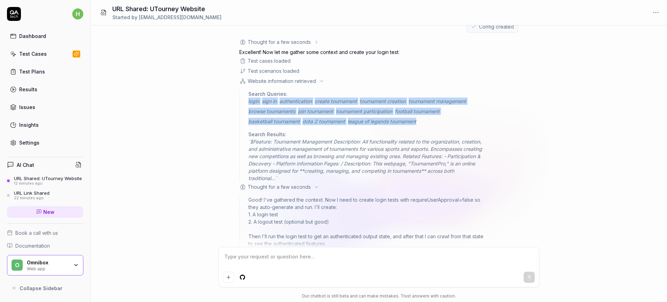
drag, startPoint x: 425, startPoint y: 123, endPoint x: 244, endPoint y: 103, distance: 181.5
click at [244, 103] on div "Search Queries: login sign in authentication create tournament tournament creat…" at bounding box center [361, 136] width 244 height 92
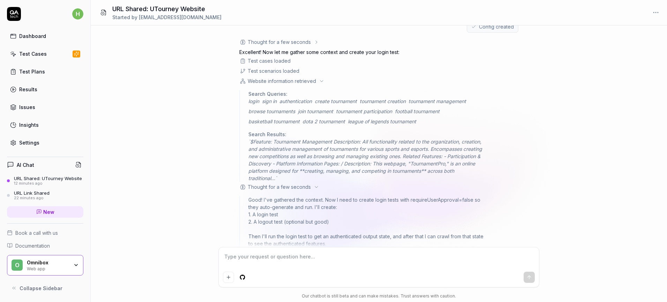
click at [381, 115] on div "login sign in authentication create tournament tournament creation tournament m…" at bounding box center [365, 112] width 235 height 28
click at [266, 141] on span "`$ Feature: Tournament Management Description: All functionality related to the…" at bounding box center [365, 160] width 235 height 44
click at [264, 143] on span "`$ Feature: Tournament Management Description: All functionality related to the…" at bounding box center [365, 160] width 235 height 44
drag, startPoint x: 362, startPoint y: 142, endPoint x: 372, endPoint y: 154, distance: 15.4
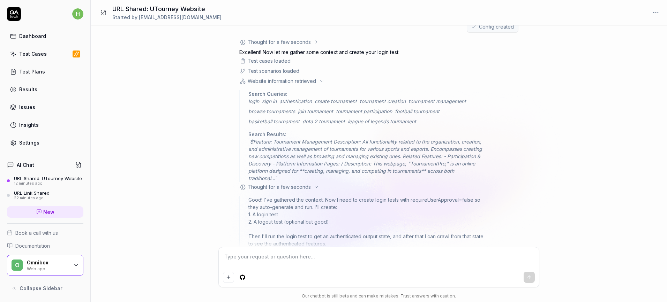
click at [372, 154] on span "`$ Feature: Tournament Management Description: All functionality related to the…" at bounding box center [365, 160] width 235 height 44
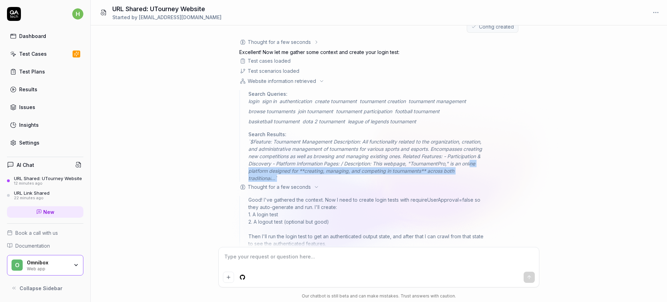
drag, startPoint x: 315, startPoint y: 170, endPoint x: 365, endPoint y: 178, distance: 50.9
click at [365, 178] on span "`$ Feature: Tournament Management Description: All functionality related to the…" at bounding box center [365, 160] width 235 height 44
click at [445, 174] on span "`$ Feature: Tournament Management Description: All functionality related to the…" at bounding box center [365, 160] width 235 height 44
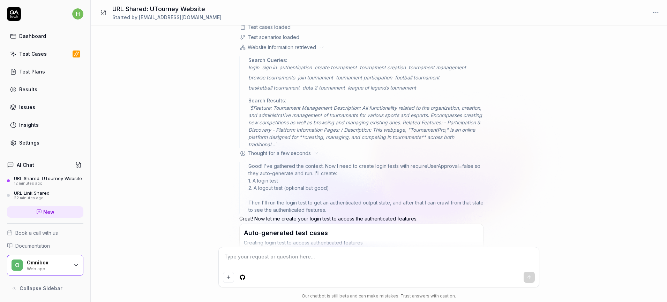
scroll to position [205, 0]
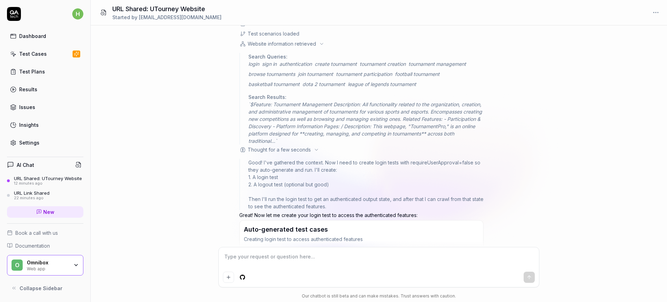
drag, startPoint x: 253, startPoint y: 160, endPoint x: 342, endPoint y: 167, distance: 88.8
click at [342, 167] on div "Good! I've gathered the context. Now I need to create login tests with requireU…" at bounding box center [365, 184] width 235 height 51
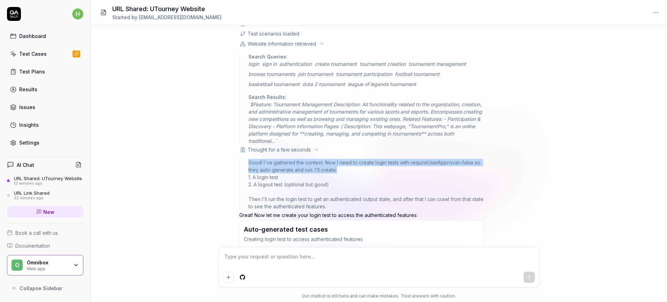
drag, startPoint x: 284, startPoint y: 151, endPoint x: 220, endPoint y: 162, distance: 64.3
click at [220, 162] on div "https://utourney.com You , 12 minutes ago h Thought for a few seconds The user …" at bounding box center [379, 136] width 576 height 222
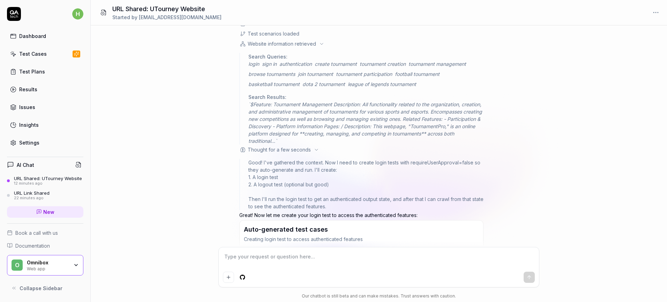
click at [441, 167] on div "Good! I've gathered the context. Now I need to create login tests with requireU…" at bounding box center [365, 184] width 235 height 51
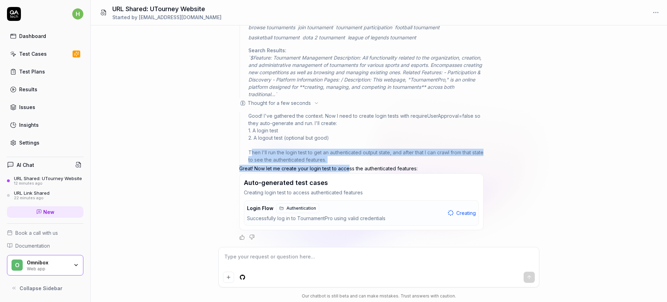
drag, startPoint x: 260, startPoint y: 155, endPoint x: 349, endPoint y: 165, distance: 89.6
click at [349, 165] on div "Thought for a few seconds The user has successfully created the login config. N…" at bounding box center [361, 97] width 244 height 286
click at [337, 160] on div "Good! I've gathered the context. Now I need to create login tests with requireU…" at bounding box center [365, 137] width 235 height 51
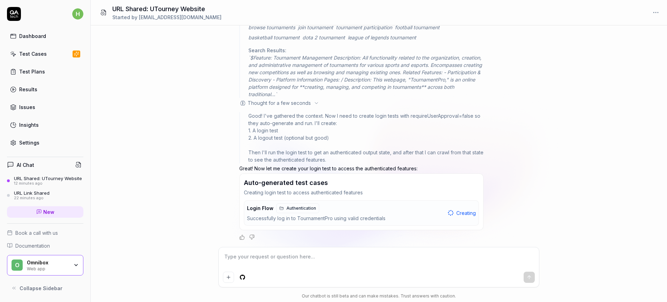
click at [24, 183] on div "12 minutes ago" at bounding box center [48, 183] width 68 height 5
click at [445, 206] on div "Login Flow Authentication" at bounding box center [346, 209] width 198 height 10
click at [234, 260] on textarea at bounding box center [379, 260] width 312 height 17
click at [45, 194] on div "URL Link Shared" at bounding box center [32, 193] width 36 height 6
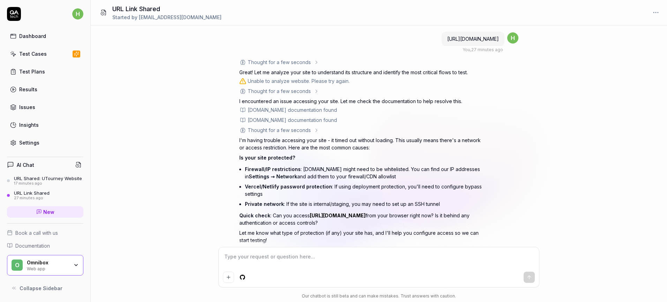
scroll to position [14, 0]
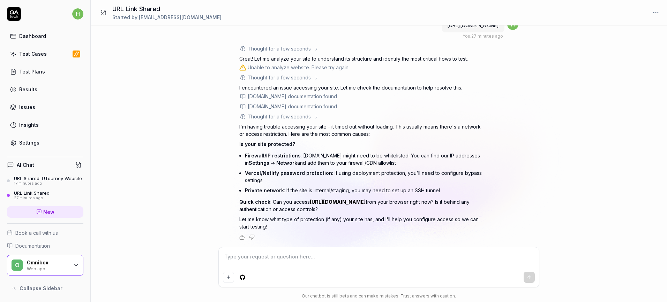
click at [50, 180] on div "URL Shared: UTourney Website" at bounding box center [48, 179] width 68 height 6
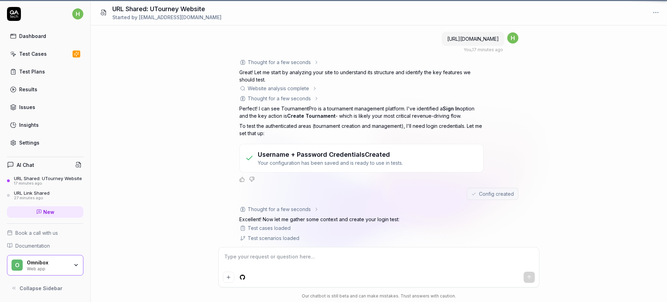
scroll to position [100, 0]
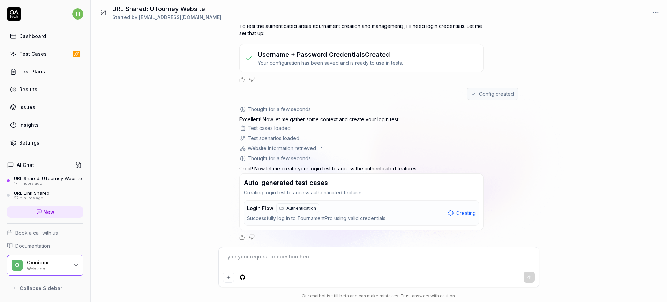
click at [454, 212] on div "Creating" at bounding box center [462, 213] width 28 height 7
click at [351, 230] on div "Auto-generated test cases Creating login test to access authenticated features …" at bounding box center [361, 202] width 244 height 57
click at [337, 221] on div "Successfully log in to TournamentPro using valid credentials" at bounding box center [346, 219] width 198 height 8
click at [258, 215] on div "Successfully log in to TournamentPro using valid credentials" at bounding box center [346, 219] width 198 height 8
click at [257, 209] on span "Login Flow" at bounding box center [260, 208] width 27 height 6
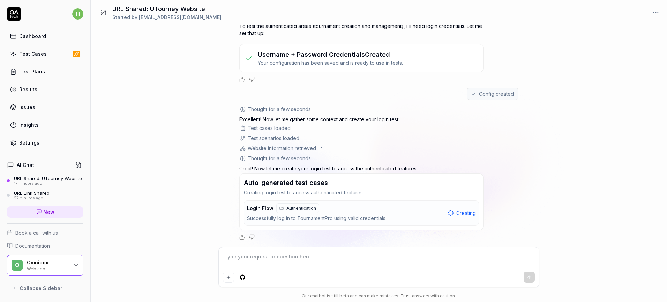
click at [388, 218] on div "Successfully log in to TournamentPro using valid credentials" at bounding box center [346, 219] width 198 height 8
click at [376, 219] on div "Successfully log in to TournamentPro using valid credentials" at bounding box center [346, 219] width 198 height 8
type textarea "*"
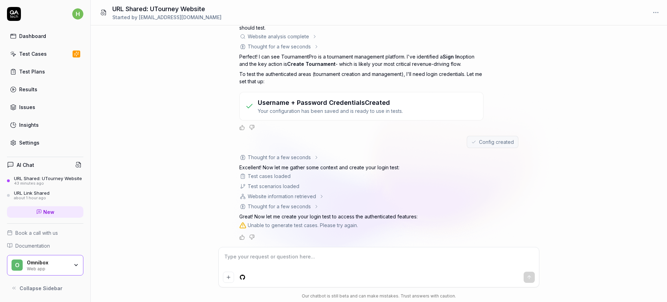
scroll to position [100, 0]
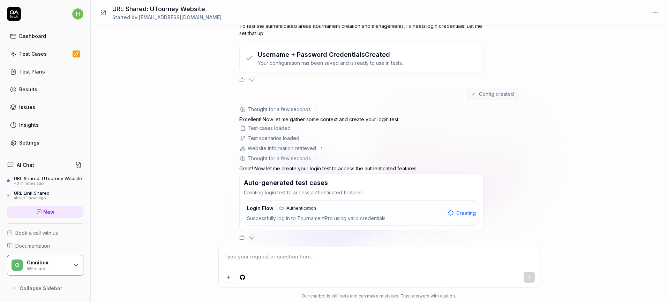
click at [61, 70] on link "Test Plans" at bounding box center [45, 72] width 76 height 14
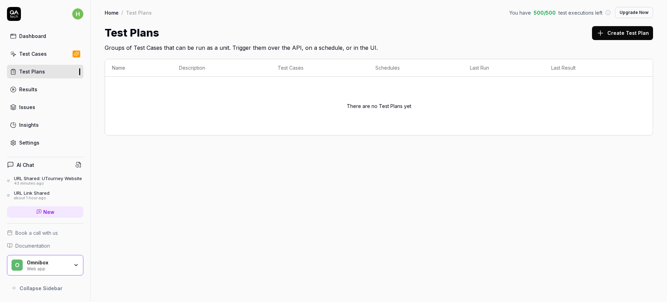
click at [50, 52] on link "Test Cases" at bounding box center [45, 54] width 76 height 14
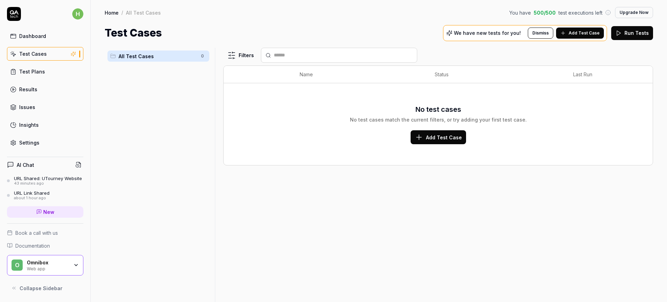
click at [45, 32] on link "Dashboard" at bounding box center [45, 36] width 76 height 14
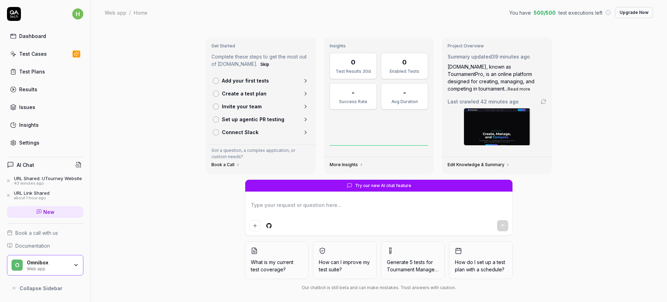
click at [49, 181] on div "URL Shared: UTourney Website" at bounding box center [48, 179] width 68 height 6
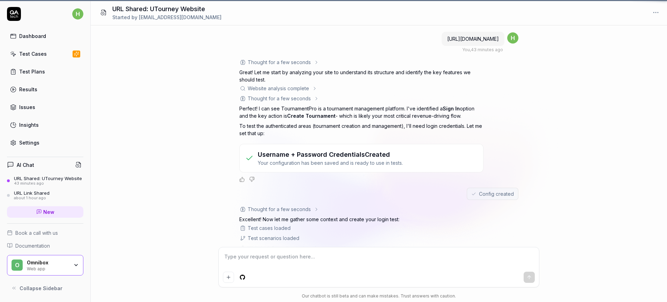
scroll to position [100, 0]
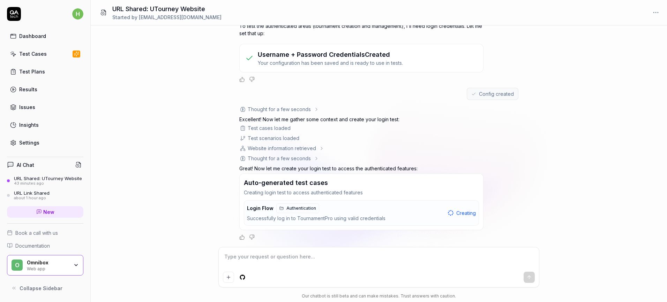
click at [328, 255] on textarea at bounding box center [379, 260] width 312 height 17
type textarea "*"
type textarea "W"
type textarea "*"
type textarea "Wh"
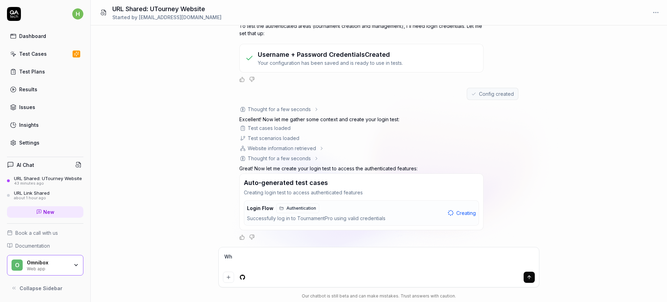
type textarea "*"
type textarea "Why"
type textarea "*"
type textarea "Why"
type textarea "*"
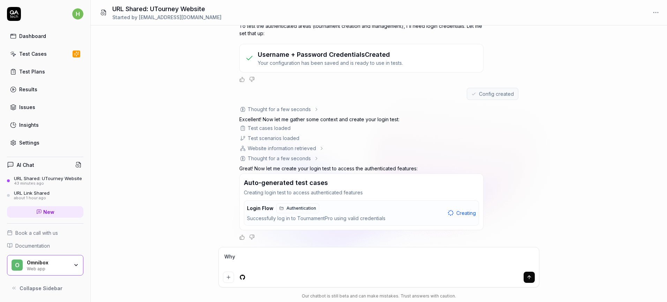
type textarea "Why g"
type textarea "*"
type textarea "Why ge"
type textarea "*"
type textarea "Why gene"
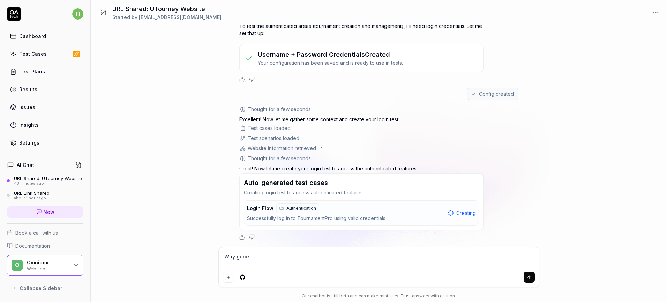
type textarea "*"
type textarea "Why gener"
type textarea "*"
type textarea "Why genera"
type textarea "*"
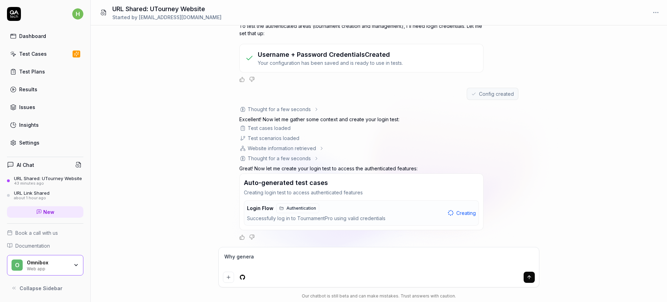
type textarea "Why generat"
type textarea "*"
type textarea "Why generati"
type textarea "*"
type textarea "Why generatin"
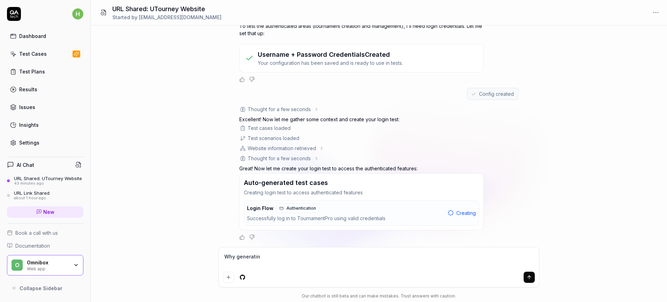
type textarea "*"
type textarea "Why generating"
type textarea "*"
type textarea "Why generating"
type textarea "*"
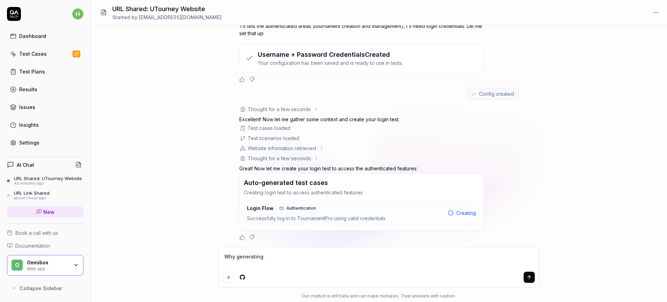
type textarea "Why generating t"
type textarea "*"
type textarea "Why generating to"
type textarea "*"
type textarea "Why generating too"
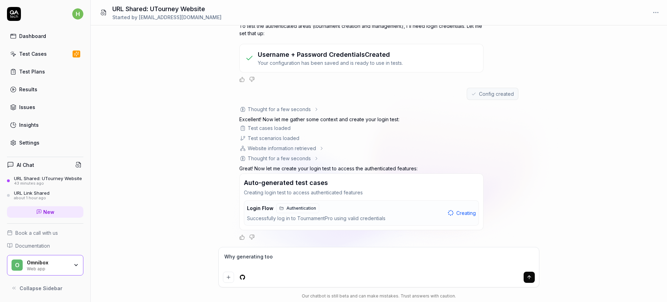
type textarea "*"
type textarea "Why generating too"
type textarea "*"
type textarea "Why generating too l"
type textarea "*"
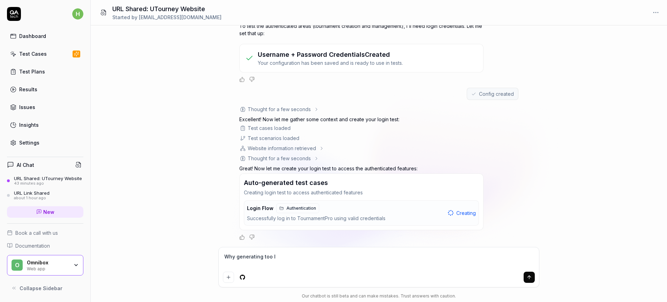
type textarea "Why generating too lo"
type textarea "*"
type textarea "Why generating too lon"
type textarea "*"
type textarea "Why generating too long"
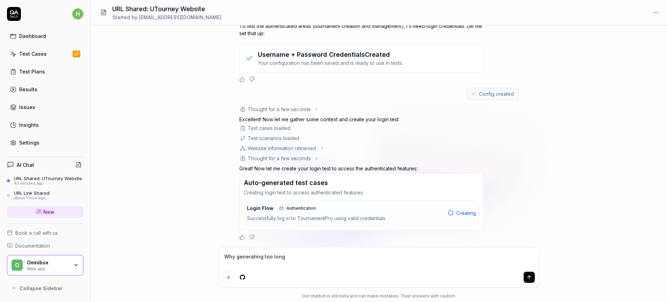
type textarea "*"
type textarea "Why generating too long?"
type textarea "*"
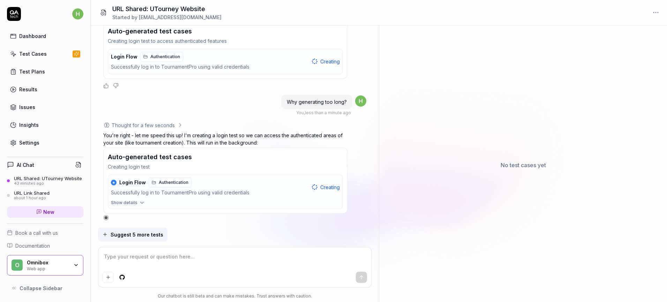
scroll to position [255, 0]
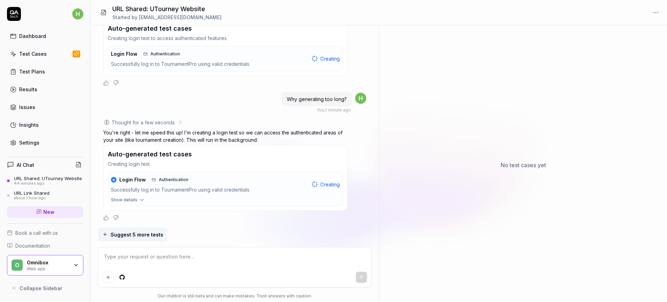
click at [149, 238] on span "Suggest 5 more tests" at bounding box center [137, 234] width 53 height 7
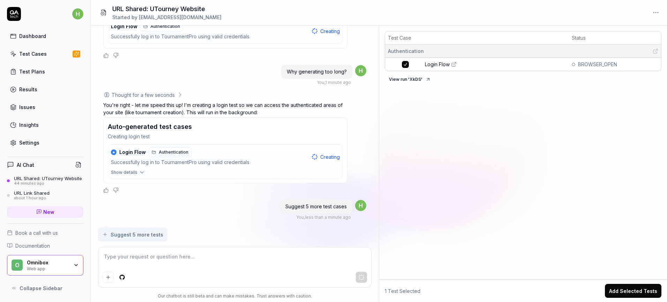
scroll to position [293, 0]
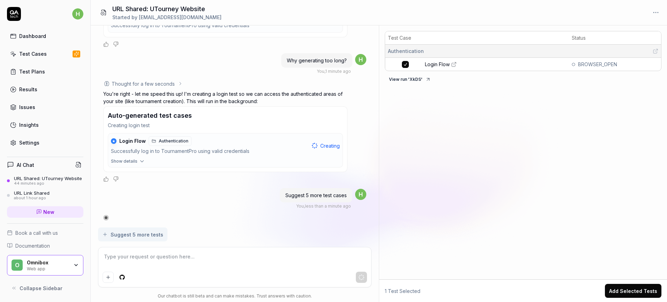
click at [432, 65] on span "Login Flow" at bounding box center [437, 64] width 25 height 7
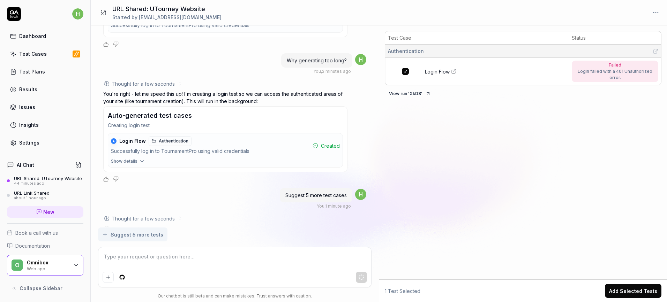
type textarea "*"
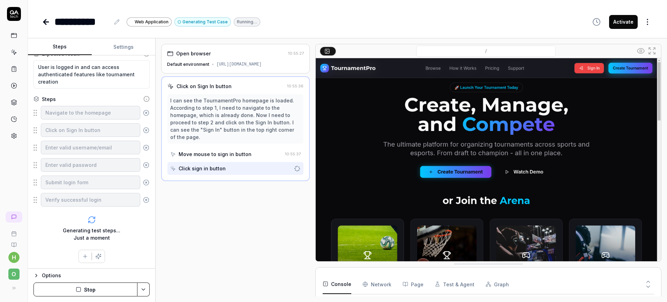
scroll to position [6, 0]
click at [363, 53] on button "After" at bounding box center [369, 51] width 16 height 8
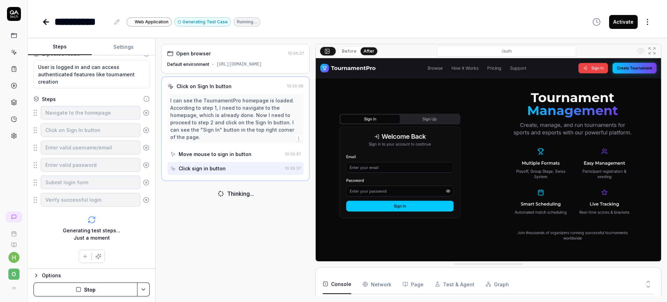
click at [352, 53] on button "Before" at bounding box center [349, 51] width 20 height 8
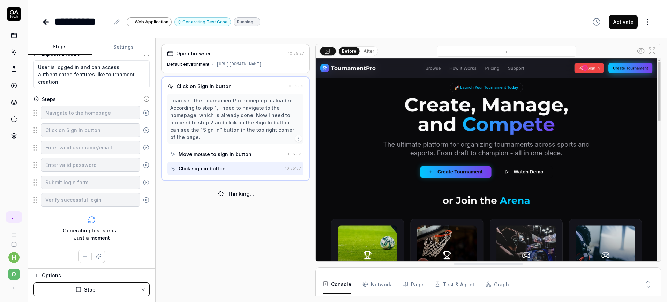
click at [361, 53] on button "After" at bounding box center [369, 51] width 16 height 8
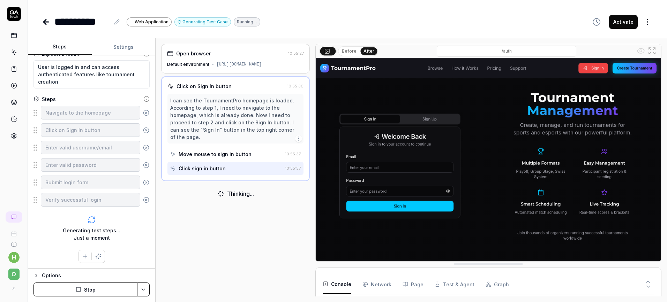
click at [354, 52] on button "Before" at bounding box center [349, 51] width 20 height 8
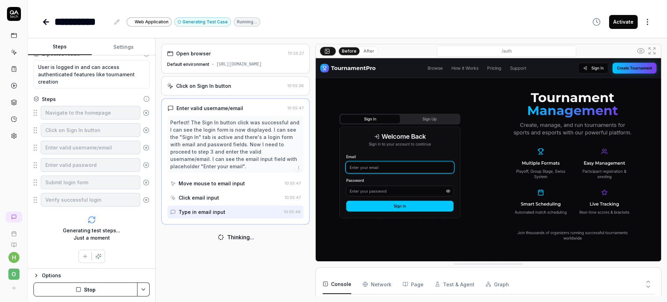
click at [361, 53] on button "After" at bounding box center [369, 51] width 16 height 8
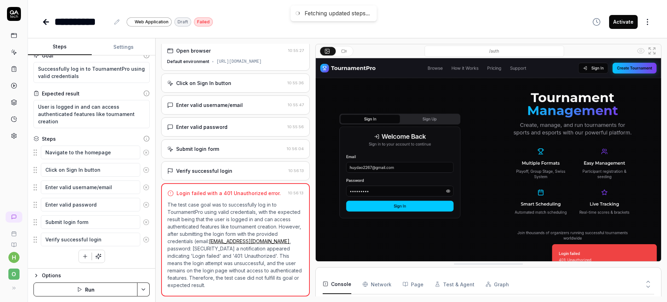
scroll to position [9, 0]
click at [346, 51] on icon at bounding box center [345, 51] width 1 height 2
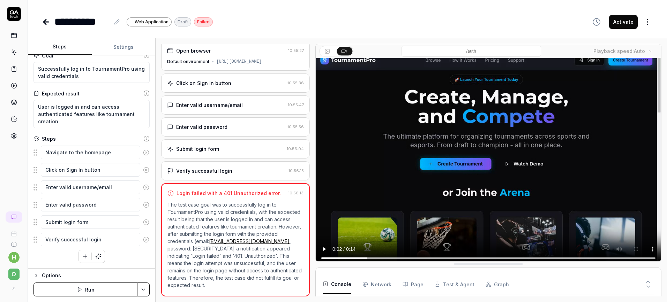
scroll to position [9, 0]
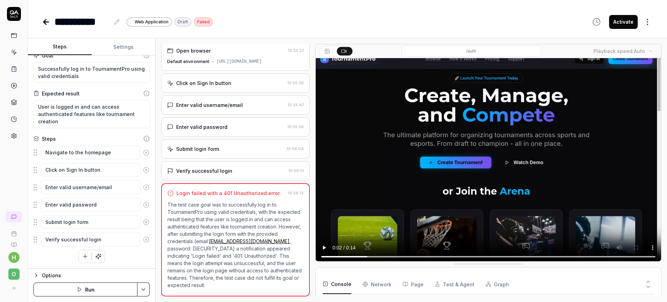
click at [379, 283] on Requests "Network" at bounding box center [376, 285] width 29 height 20
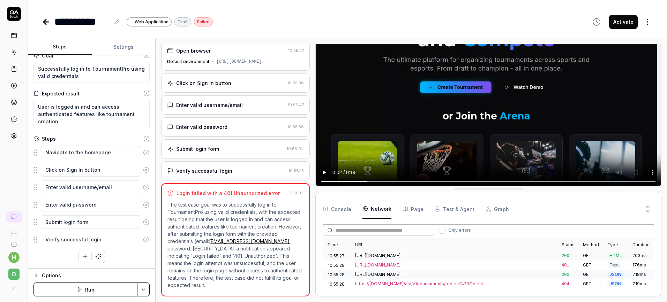
click at [409, 300] on div "[URL][DOMAIN_NAME]" at bounding box center [454, 303] width 198 height 6
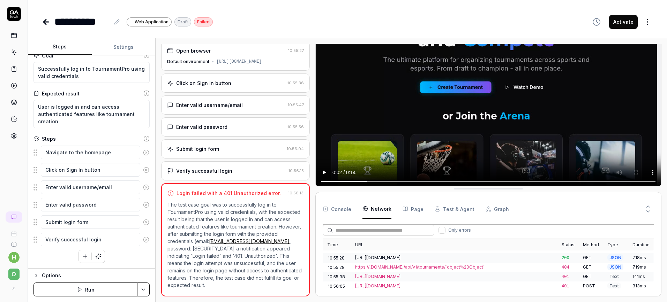
scroll to position [0, 0]
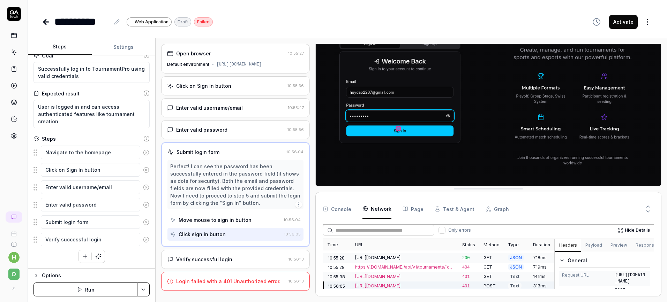
click at [419, 256] on div "https://utourney.com/api/v1/disciplines" at bounding box center [404, 258] width 99 height 6
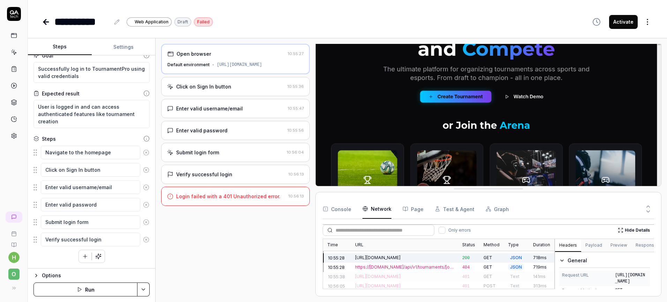
click at [421, 265] on div "https://utourney.com/api/v1/tournaments/[object%20Object]" at bounding box center [404, 267] width 99 height 6
click at [423, 272] on div "[URL][DOMAIN_NAME]" at bounding box center [404, 276] width 107 height 9
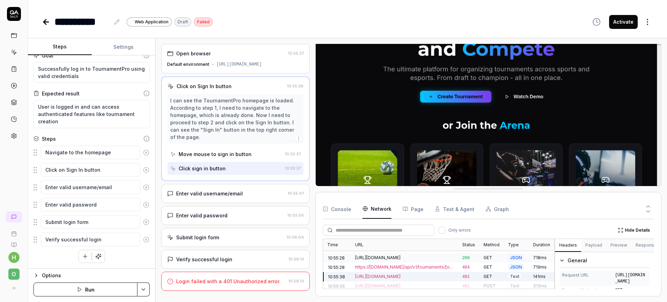
click at [341, 212] on button "Console" at bounding box center [337, 210] width 29 height 20
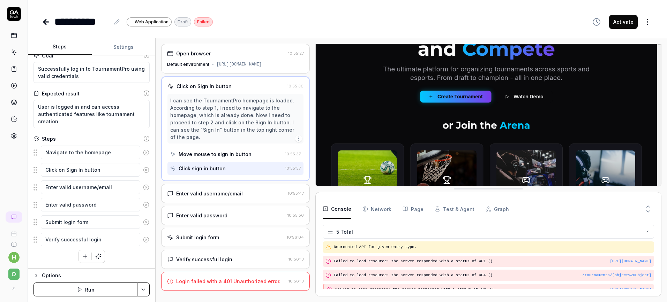
scroll to position [20, 0]
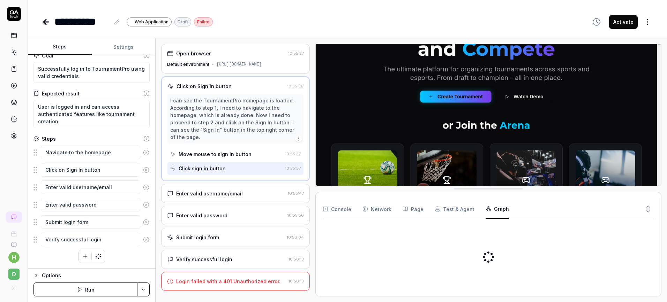
click at [490, 209] on button "Graph" at bounding box center [497, 210] width 23 height 20
click at [12, 40] on link at bounding box center [14, 35] width 13 height 13
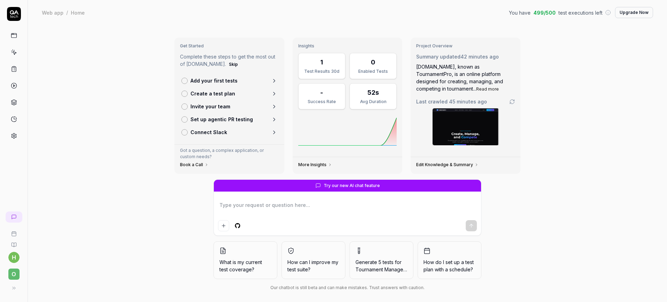
click at [153, 62] on div "Get Started Complete these steps to get the most out of QA.tech. Skip Add your …" at bounding box center [347, 166] width 639 height 283
click at [18, 88] on link at bounding box center [14, 86] width 13 height 13
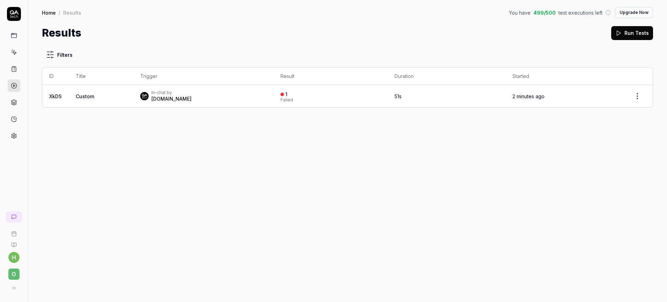
click at [15, 103] on icon at bounding box center [13, 103] width 5 height 1
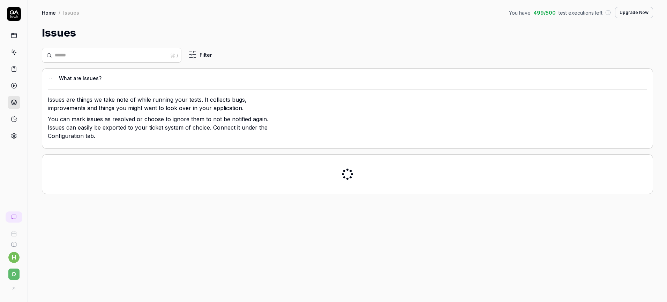
click at [12, 15] on icon at bounding box center [14, 14] width 14 height 14
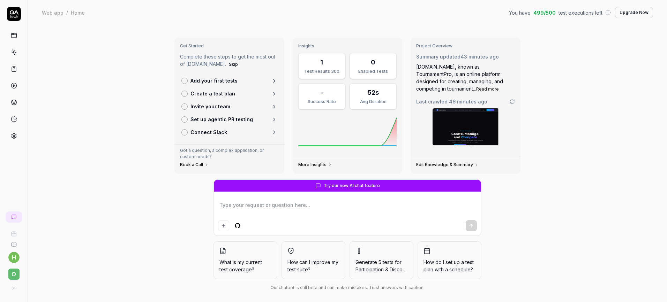
click at [16, 105] on icon at bounding box center [14, 102] width 6 height 6
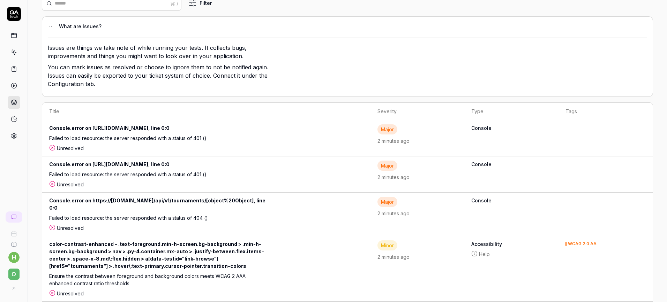
scroll to position [60, 0]
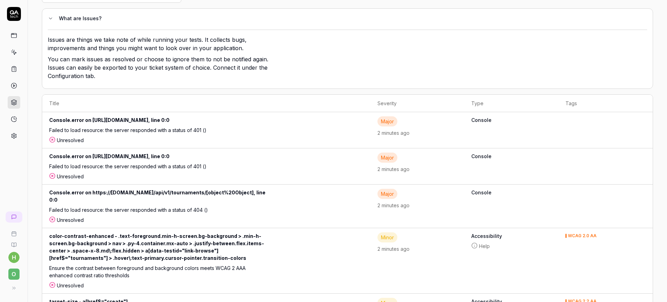
click at [13, 90] on link at bounding box center [14, 86] width 13 height 13
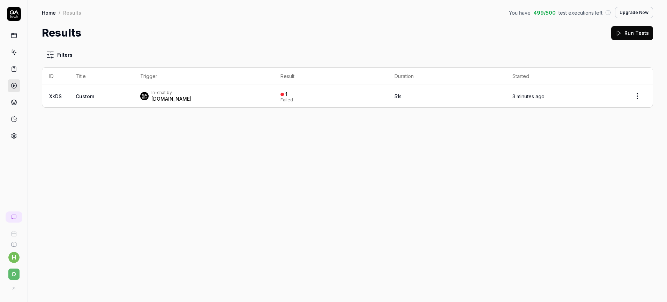
click at [15, 79] on div at bounding box center [14, 85] width 13 height 113
click at [15, 76] on div at bounding box center [14, 85] width 13 height 113
click at [15, 69] on icon at bounding box center [14, 69] width 6 height 6
click at [16, 112] on div at bounding box center [14, 85] width 13 height 113
click at [14, 99] on icon at bounding box center [14, 102] width 6 height 6
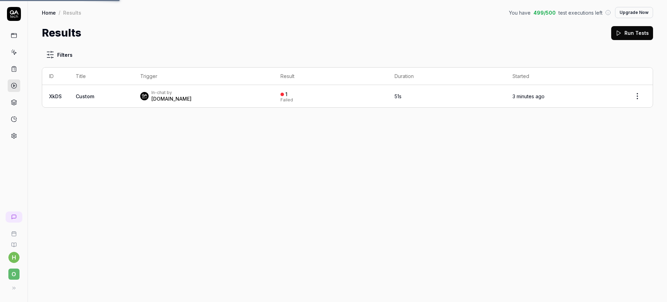
click at [14, 104] on icon at bounding box center [14, 102] width 6 height 6
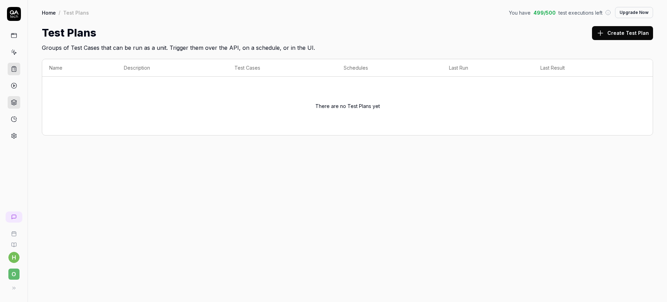
click at [14, 106] on link at bounding box center [14, 102] width 13 height 13
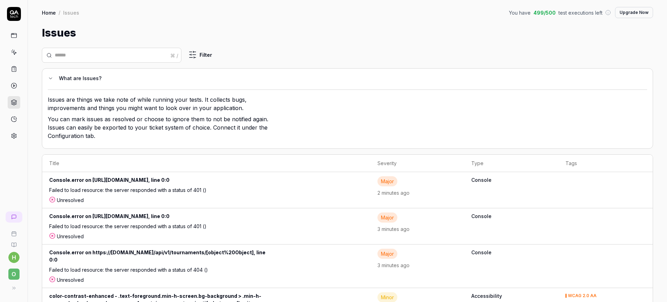
click at [14, 106] on link at bounding box center [14, 102] width 13 height 13
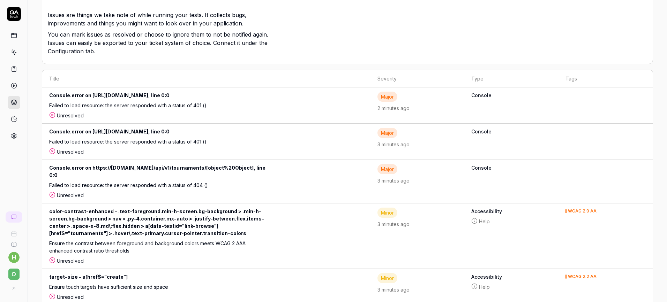
scroll to position [102, 0]
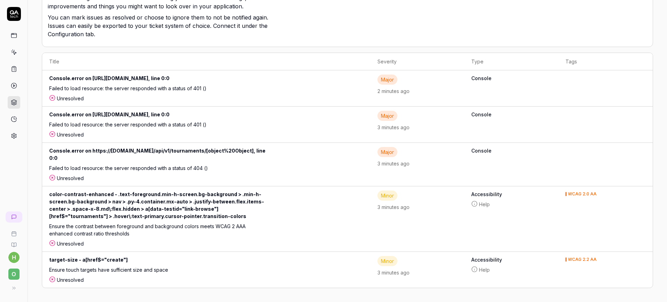
click at [16, 122] on icon at bounding box center [14, 119] width 6 height 6
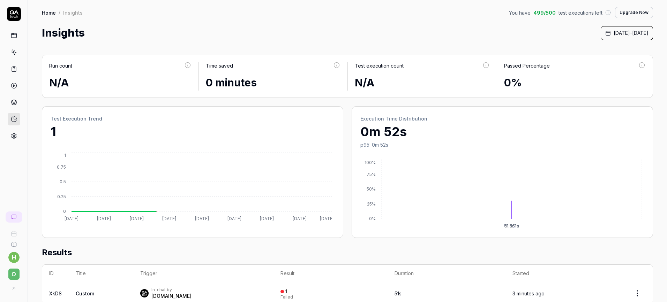
click at [14, 83] on icon at bounding box center [14, 86] width 6 height 6
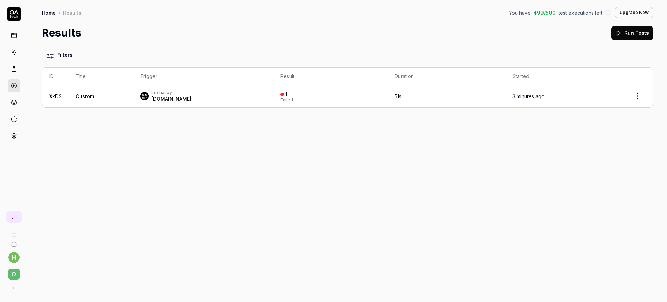
click at [90, 99] on td "Custom" at bounding box center [101, 96] width 65 height 22
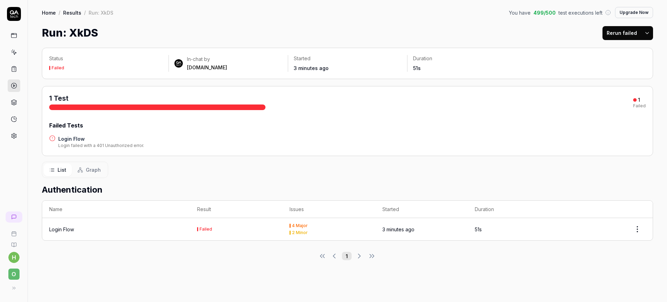
click at [13, 57] on link at bounding box center [14, 52] width 13 height 13
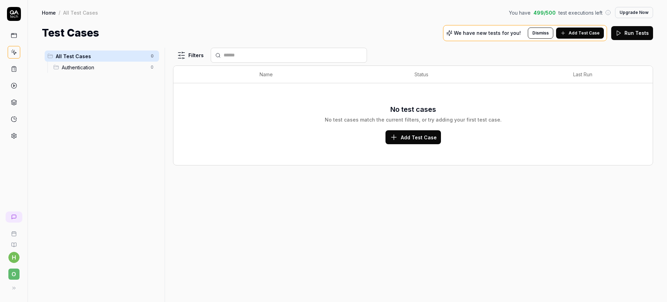
click at [76, 69] on span "Authentication" at bounding box center [104, 67] width 85 height 7
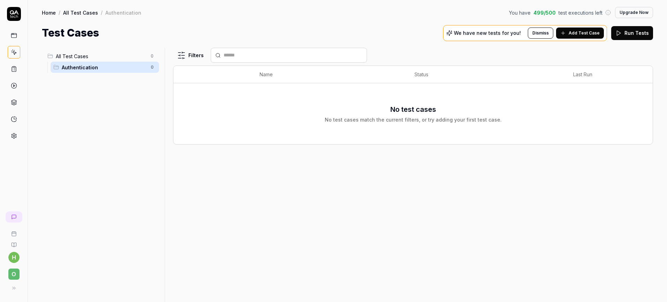
click at [13, 33] on icon at bounding box center [14, 35] width 6 height 6
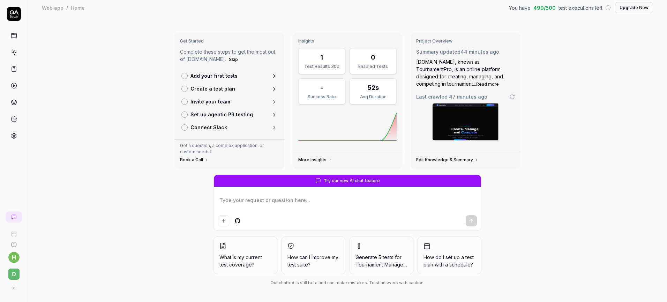
scroll to position [6, 0]
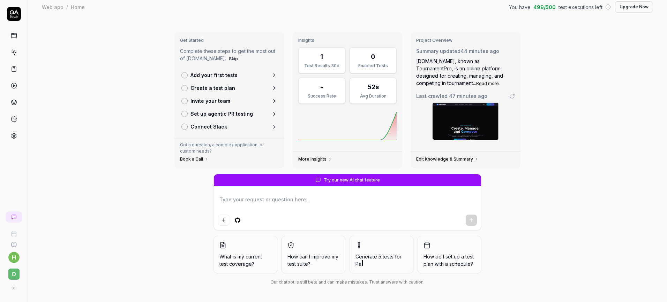
type textarea "*"
click at [12, 212] on link at bounding box center [14, 217] width 17 height 11
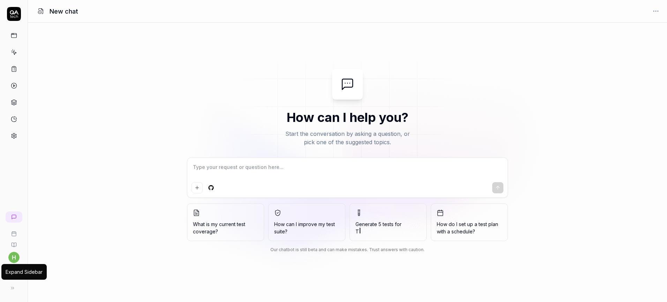
click at [13, 292] on button at bounding box center [13, 288] width 14 height 14
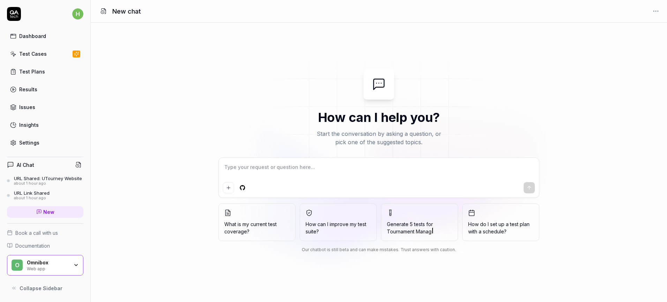
click at [53, 183] on div "about 1 hour ago" at bounding box center [48, 183] width 68 height 5
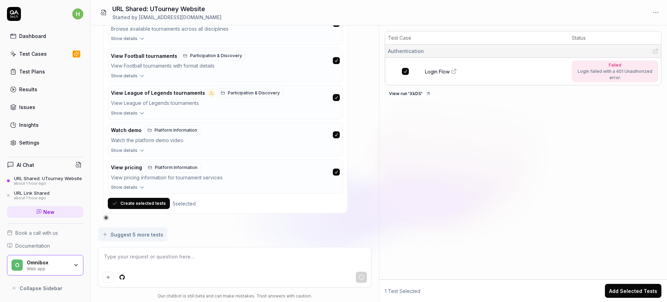
scroll to position [584, 0]
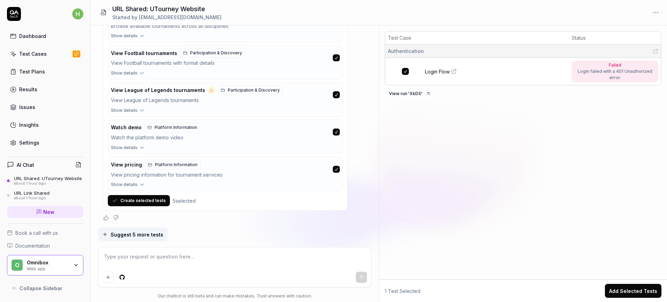
click at [250, 213] on div "Thought for a few seconds The user is asking for 5 more test cases. I need to: …" at bounding box center [225, 73] width 244 height 296
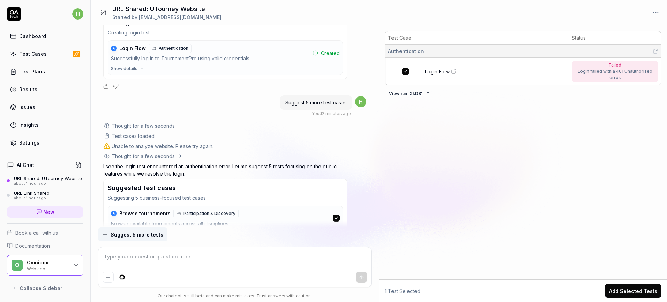
scroll to position [502, 0]
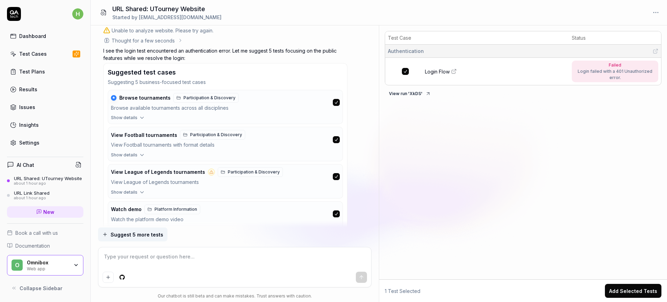
click at [39, 55] on div "Test Cases" at bounding box center [33, 53] width 28 height 7
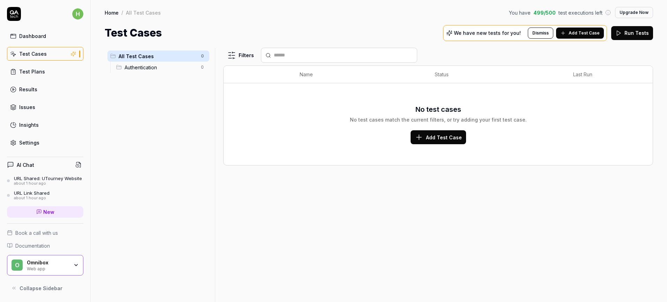
click at [137, 62] on div "Authentication 0" at bounding box center [161, 67] width 96 height 11
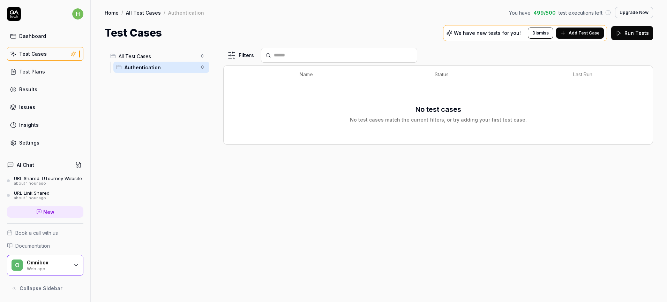
click at [31, 181] on div "about 1 hour ago" at bounding box center [48, 183] width 68 height 5
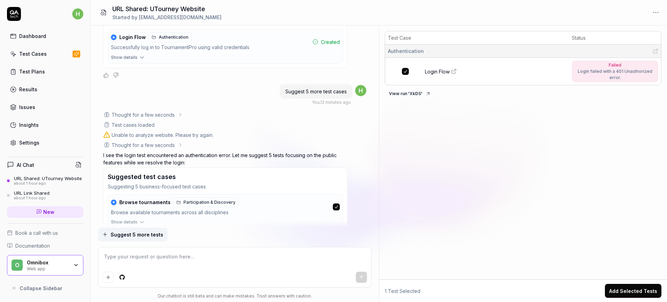
scroll to position [363, 0]
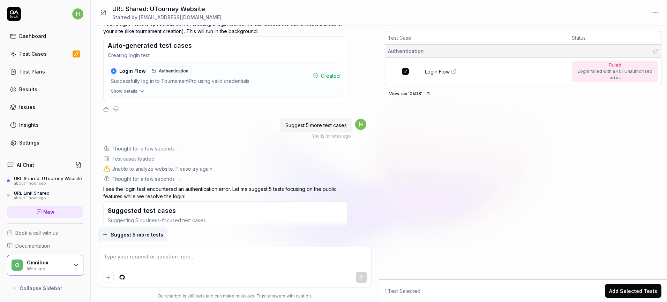
click at [243, 88] on button "★ Login Flow Authentication Successfully log in to TournamentPro using valid cr…" at bounding box center [225, 75] width 234 height 25
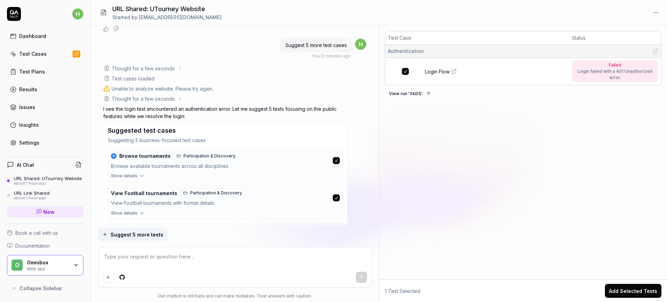
scroll to position [584, 0]
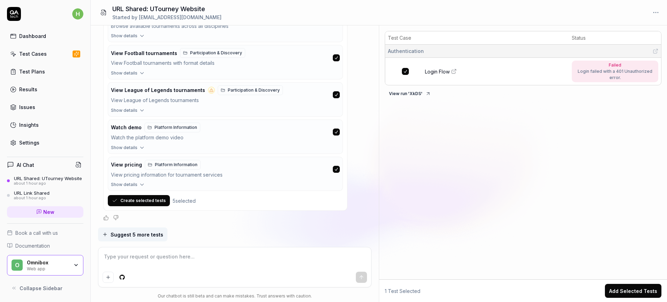
click at [163, 202] on button "Create selected tests" at bounding box center [139, 200] width 62 height 11
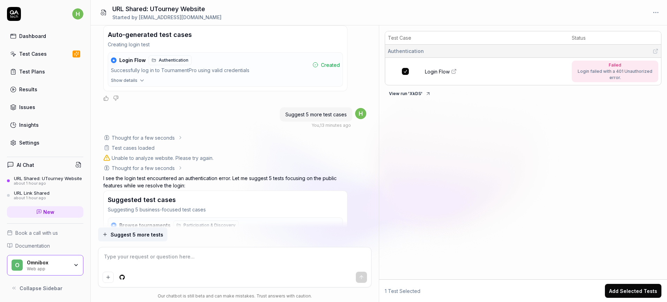
scroll to position [324, 0]
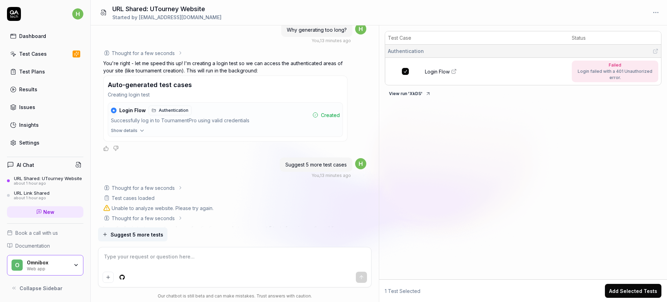
click at [291, 114] on div "★ Login Flow Authentication" at bounding box center [210, 111] width 199 height 10
click at [141, 130] on icon "button" at bounding box center [142, 131] width 6 height 6
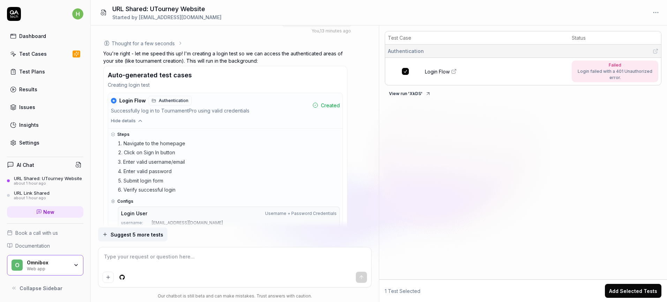
scroll to position [334, 0]
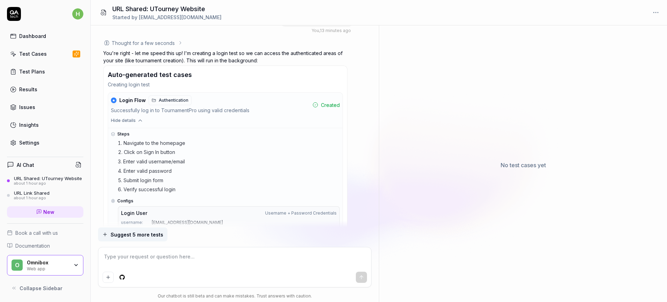
click at [45, 60] on link "Test Cases" at bounding box center [45, 54] width 76 height 14
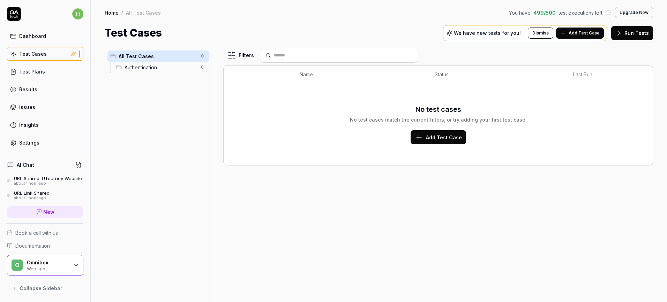
click at [159, 68] on span "Authentication" at bounding box center [161, 67] width 72 height 7
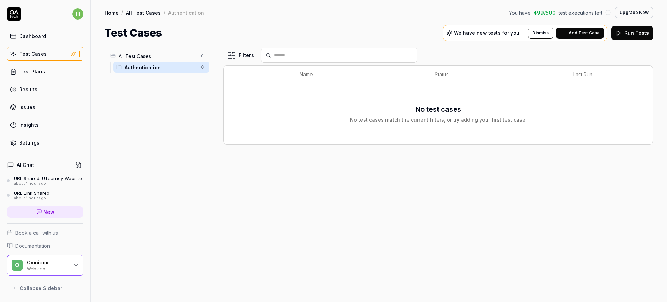
click at [163, 58] on span "All Test Cases" at bounding box center [158, 56] width 78 height 7
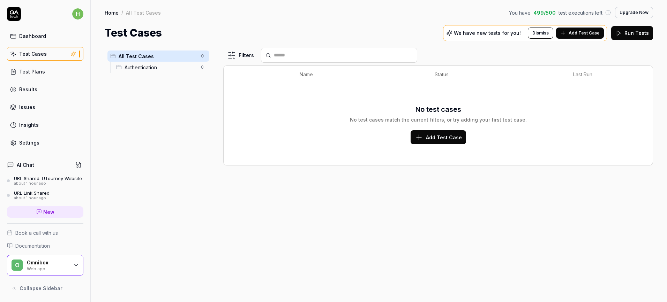
click at [164, 68] on span "Authentication" at bounding box center [161, 67] width 72 height 7
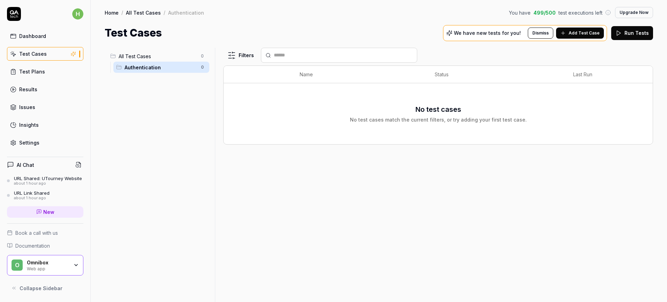
click at [164, 58] on span "All Test Cases" at bounding box center [158, 56] width 78 height 7
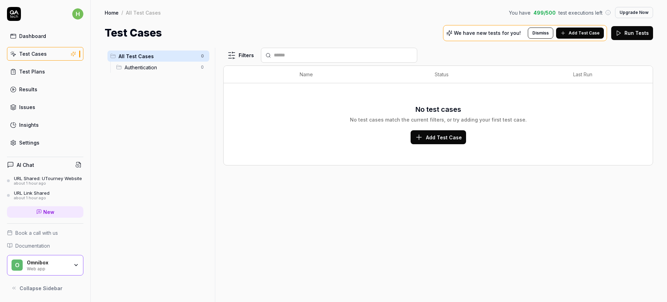
click at [166, 78] on div "All Test Cases 0 Authentication 0" at bounding box center [158, 171] width 107 height 246
click at [165, 57] on span "All Test Cases" at bounding box center [158, 56] width 78 height 7
click at [165, 62] on div "Authentication 0" at bounding box center [161, 67] width 96 height 11
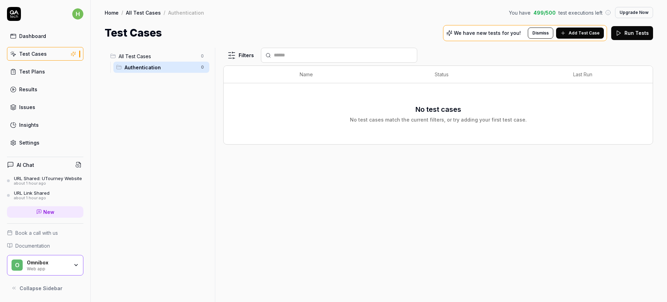
click at [165, 65] on span "Authentication" at bounding box center [161, 67] width 72 height 7
click at [165, 56] on span "All Test Cases" at bounding box center [158, 56] width 78 height 7
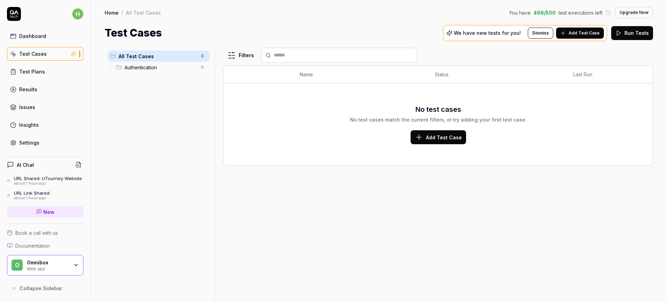
click at [55, 179] on div "URL Shared: UTourney Website" at bounding box center [48, 179] width 68 height 6
click at [573, 35] on span "Add Test Case" at bounding box center [584, 33] width 31 height 6
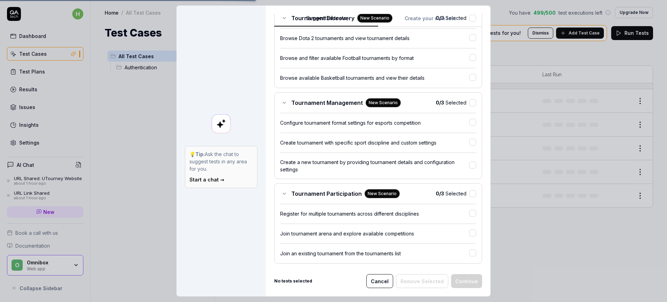
scroll to position [159, 0]
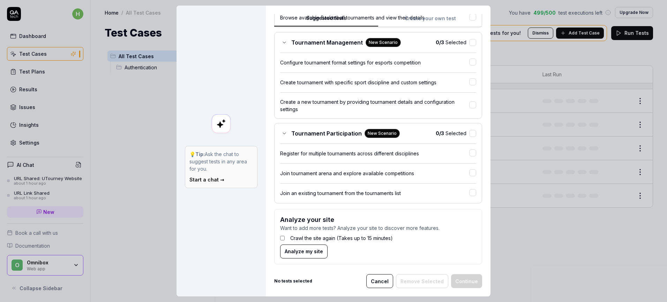
scroll to position [219, 0]
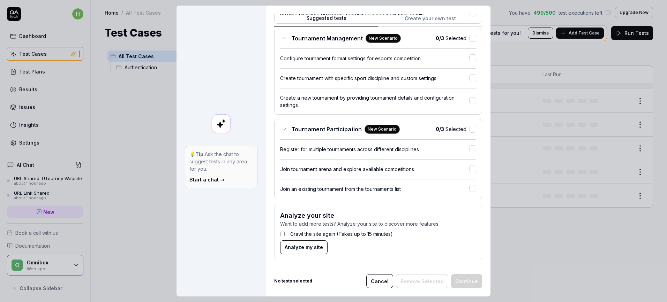
click at [388, 284] on button "Cancel" at bounding box center [379, 282] width 27 height 14
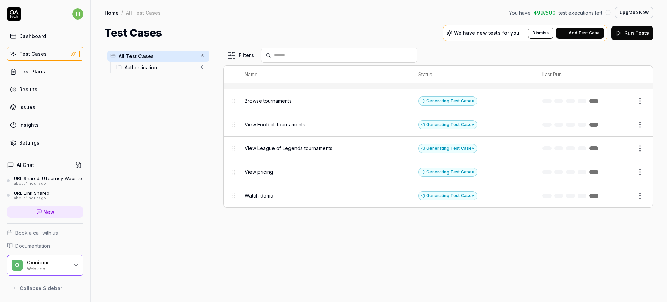
click at [330, 103] on div "Browse tournaments" at bounding box center [325, 100] width 160 height 7
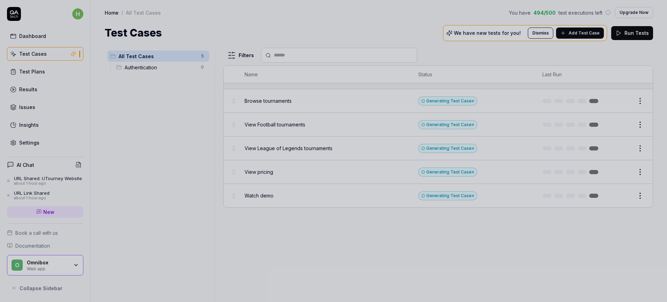
click at [361, 103] on div at bounding box center [333, 151] width 667 height 302
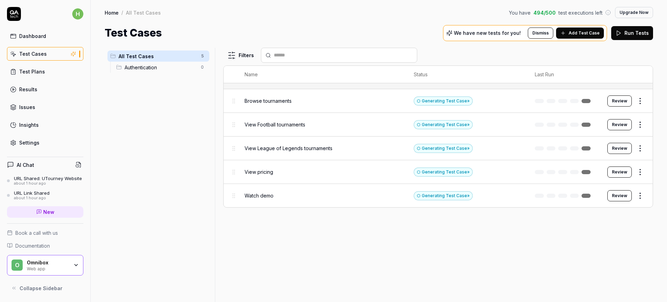
click at [361, 104] on div "Browse tournaments" at bounding box center [322, 100] width 155 height 7
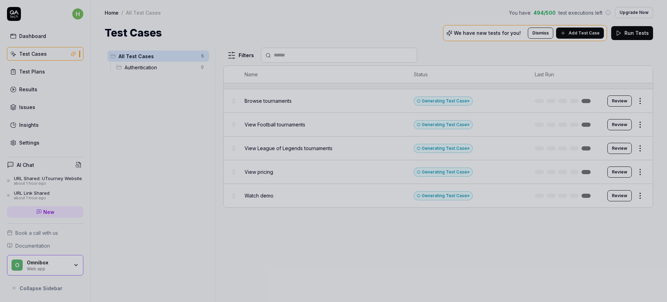
click at [481, 105] on div at bounding box center [333, 151] width 667 height 302
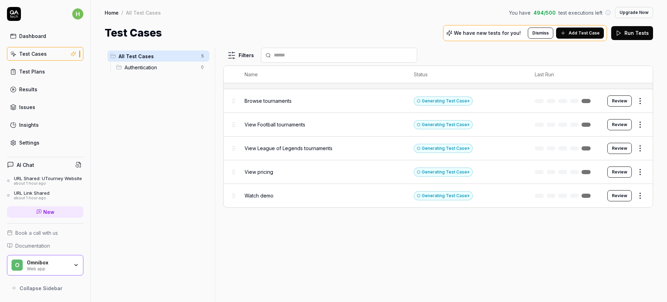
drag, startPoint x: 551, startPoint y: 104, endPoint x: 570, endPoint y: 104, distance: 18.8
click at [552, 104] on td at bounding box center [564, 101] width 73 height 24
click at [611, 99] on button "Review" at bounding box center [619, 101] width 24 height 11
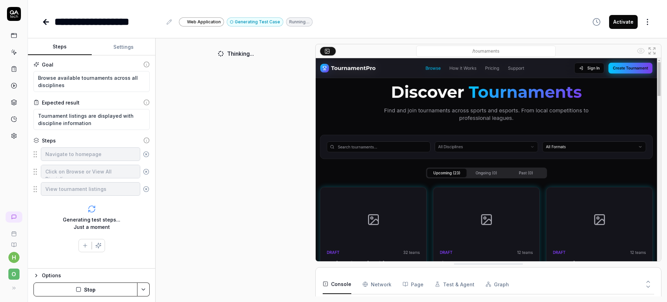
scroll to position [6, 0]
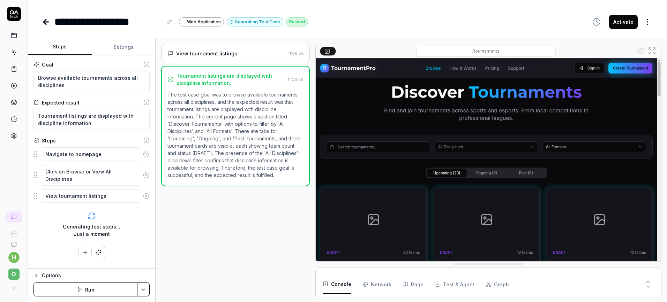
click at [16, 36] on icon at bounding box center [14, 35] width 6 height 6
click at [7, 33] on div at bounding box center [14, 74] width 28 height 135
click at [11, 35] on icon at bounding box center [14, 35] width 6 height 6
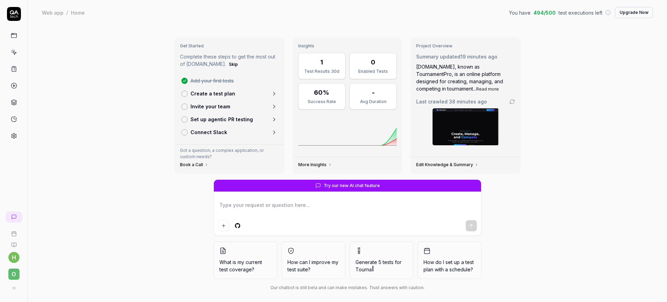
type textarea "*"
